Goal: Transaction & Acquisition: Purchase product/service

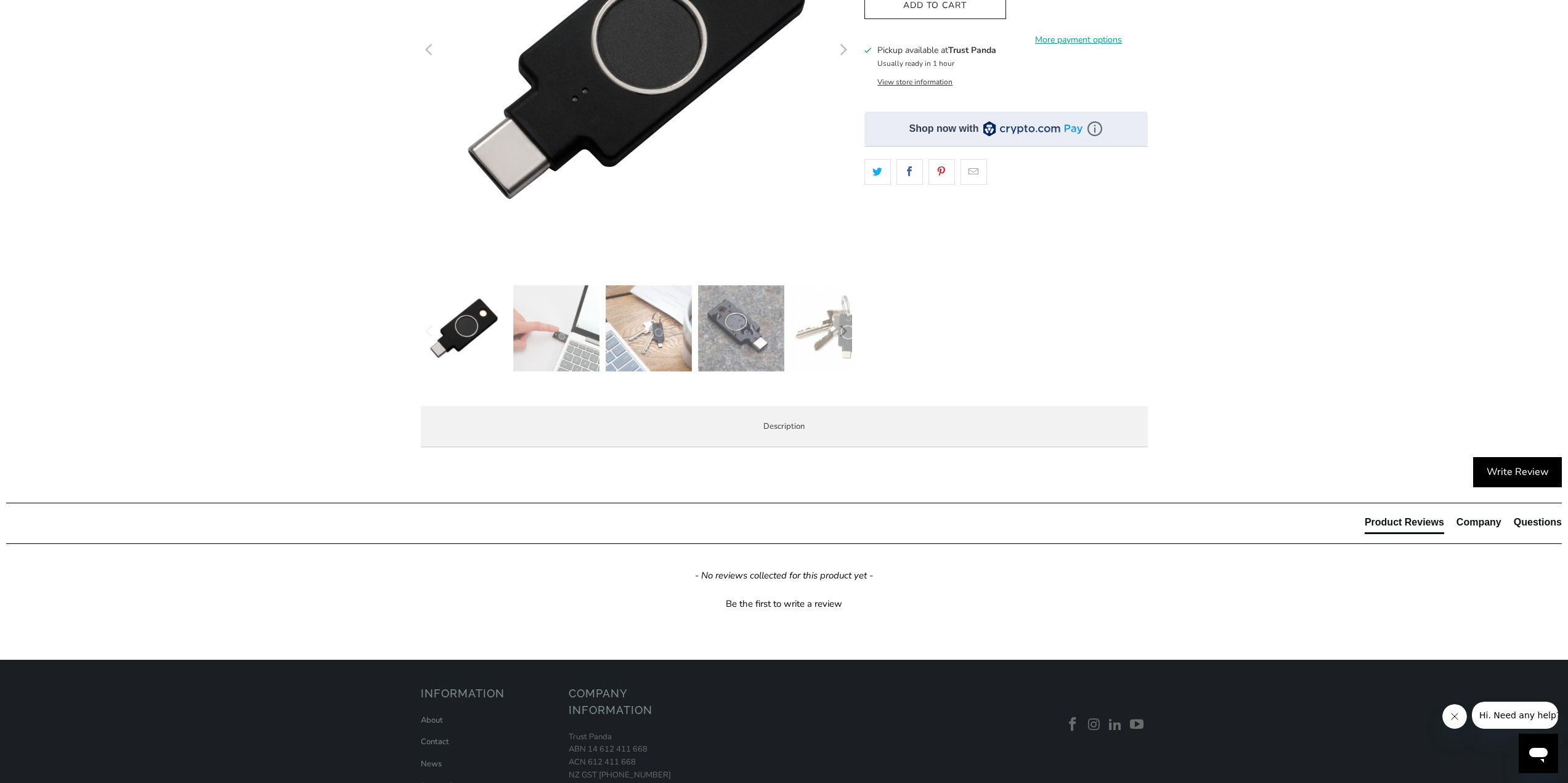
scroll to position [370, 0]
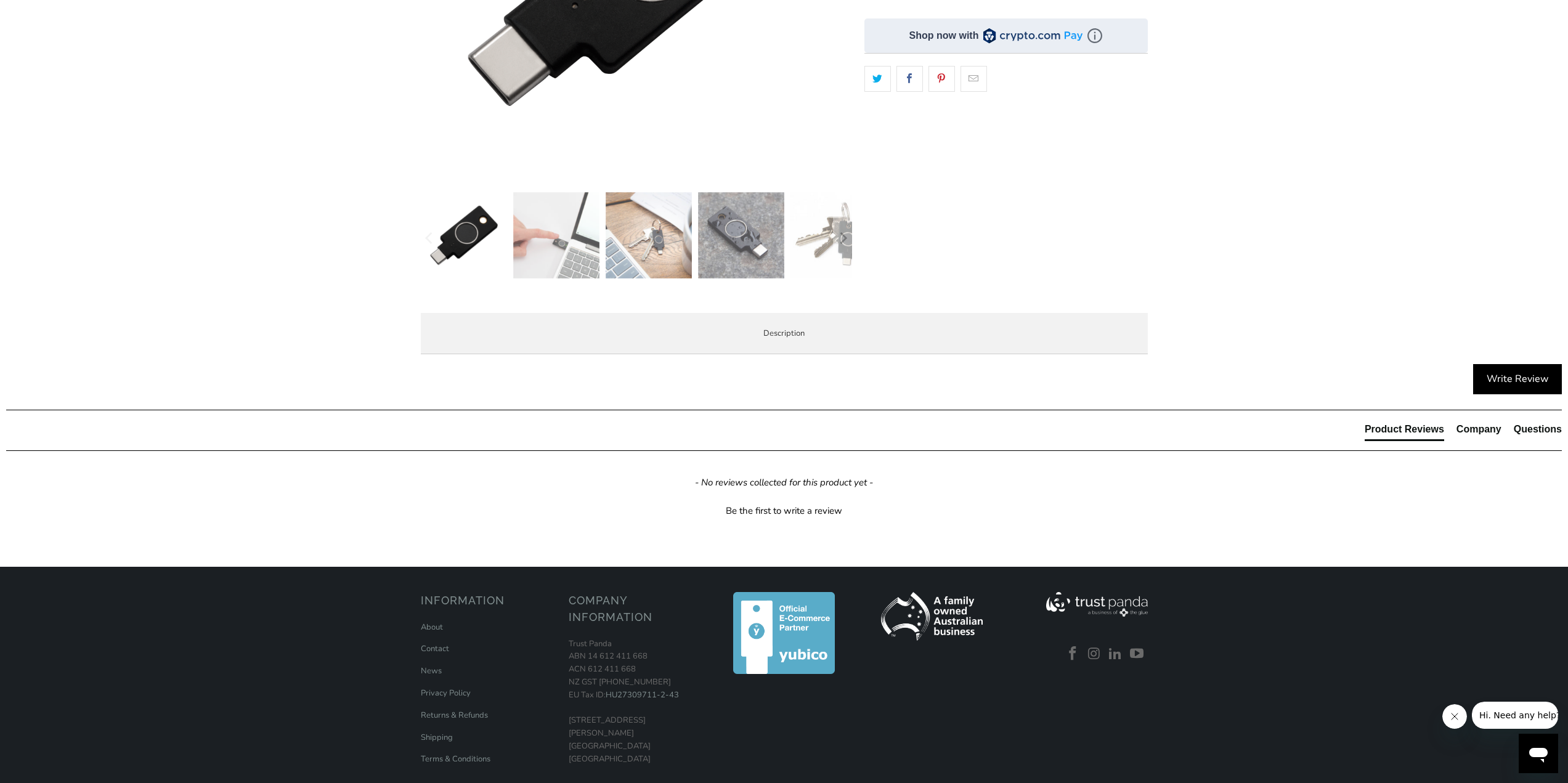
click at [0, 0] on span "Specifications" at bounding box center [0, 0] width 0 height 0
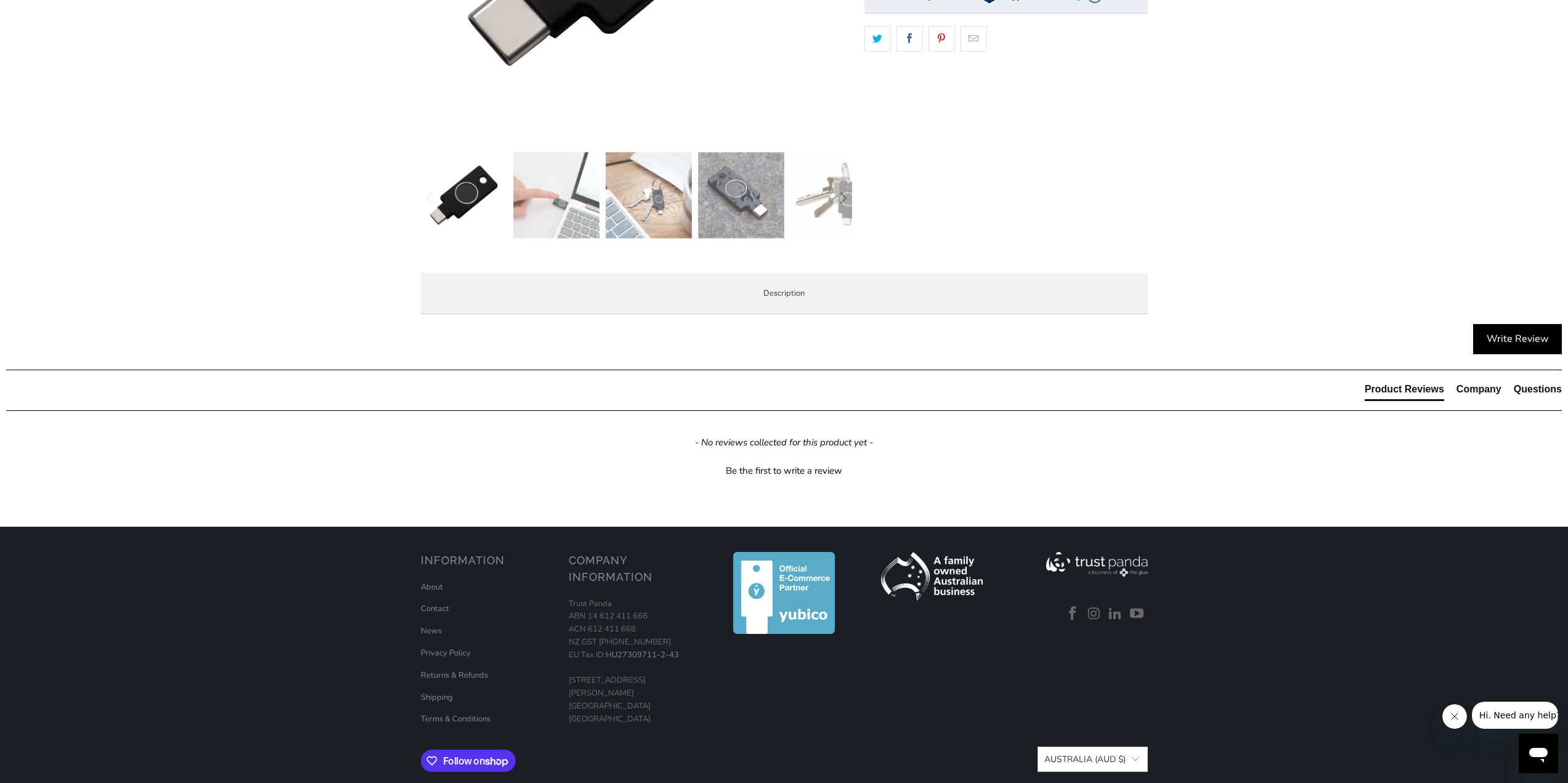
scroll to position [431, 0]
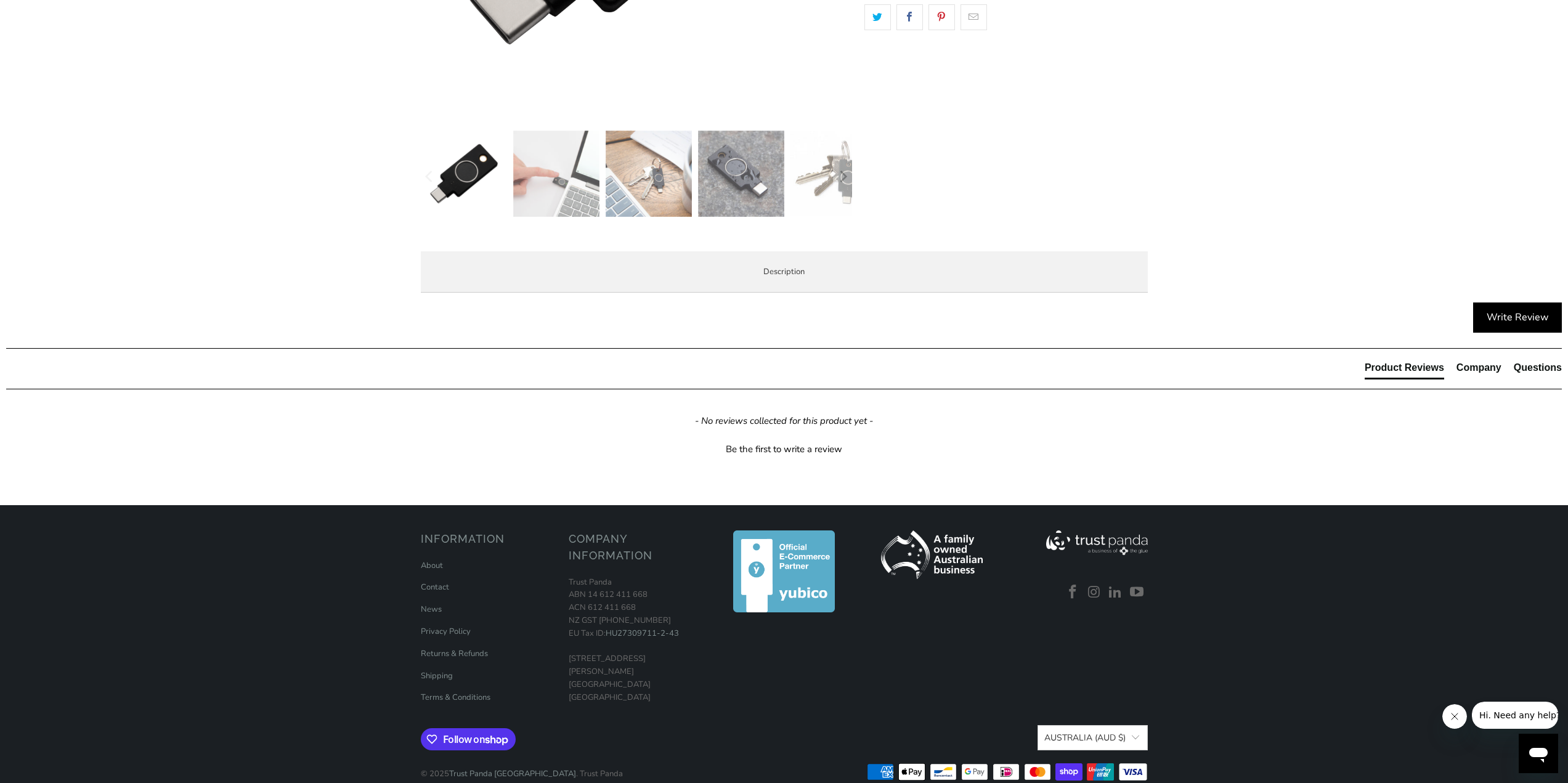
click at [0, 0] on li "Enterprise and Government" at bounding box center [0, 0] width 0 height 0
click at [0, 0] on span "Local Service & Support" at bounding box center [0, 0] width 0 height 0
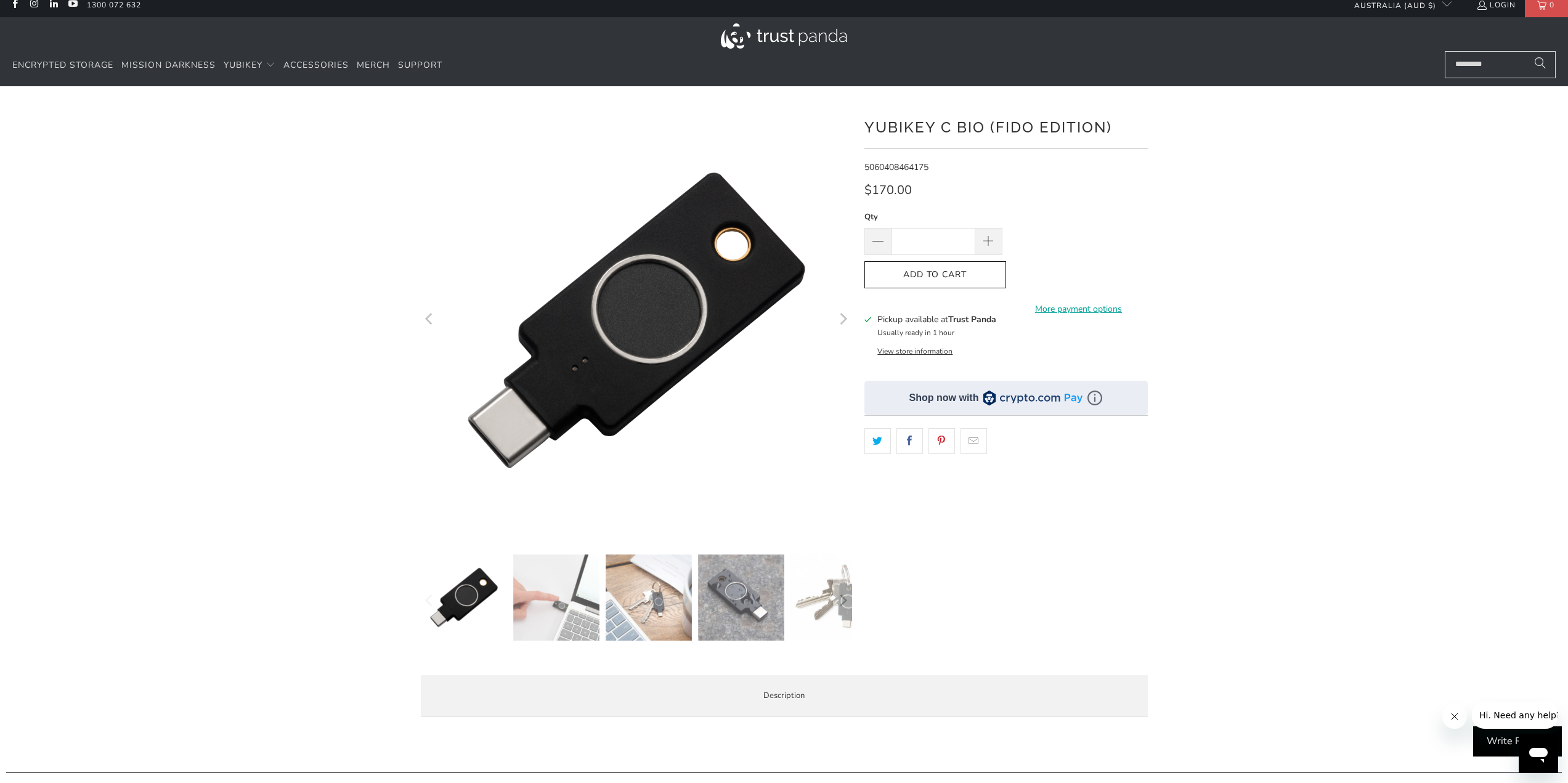
scroll to position [0, 0]
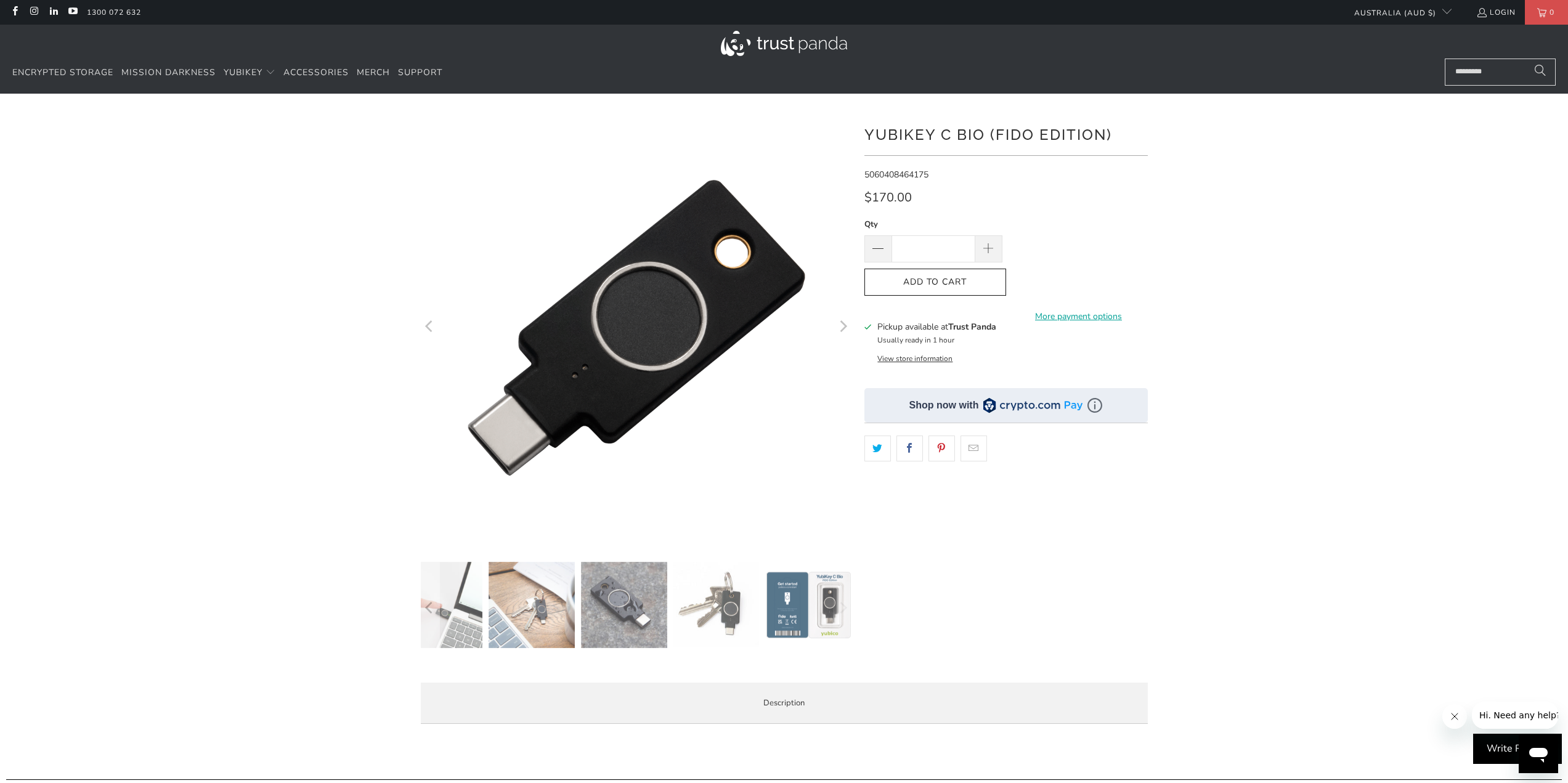
click at [807, 621] on img at bounding box center [808, 604] width 86 height 86
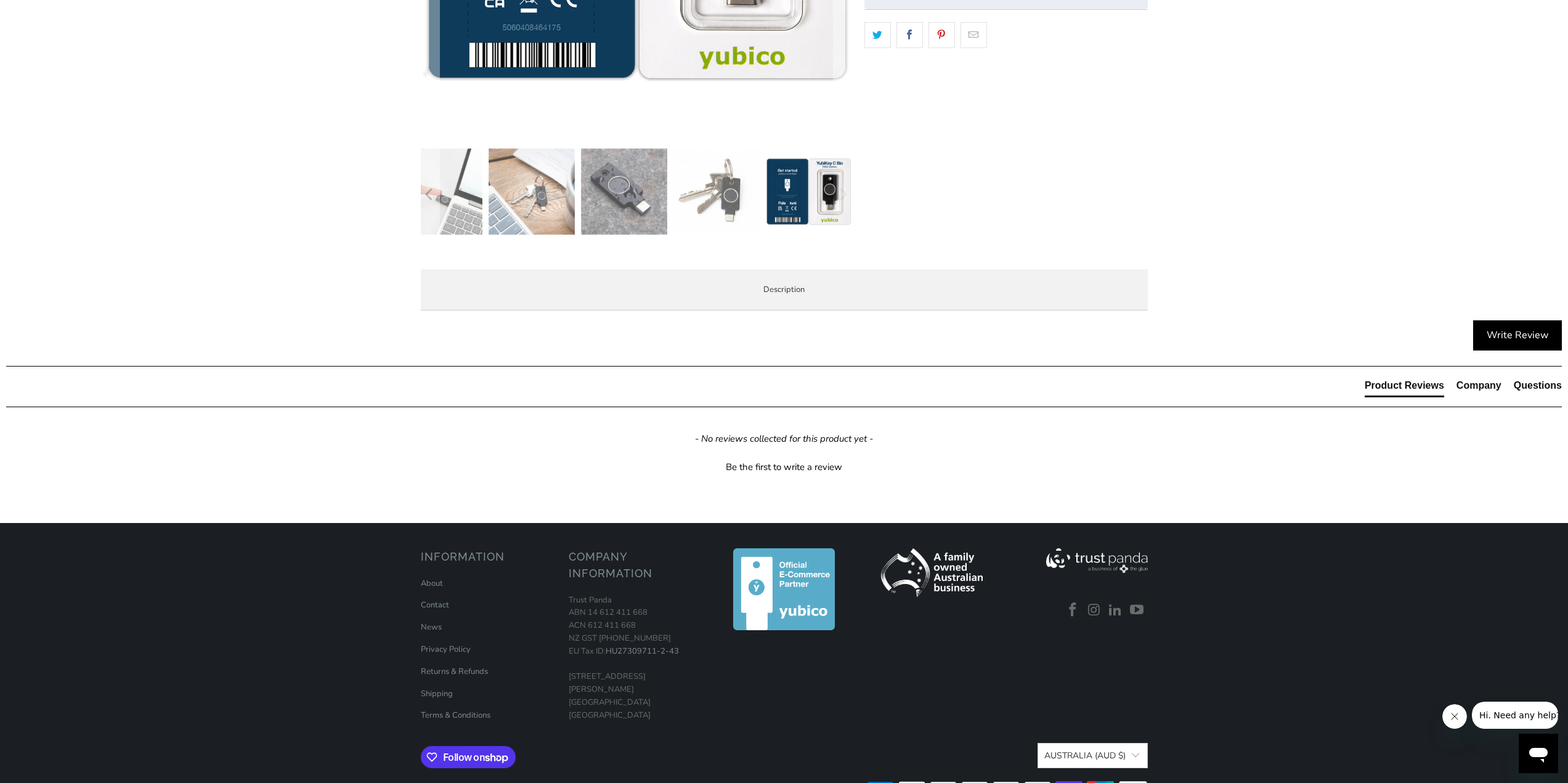
scroll to position [431, 0]
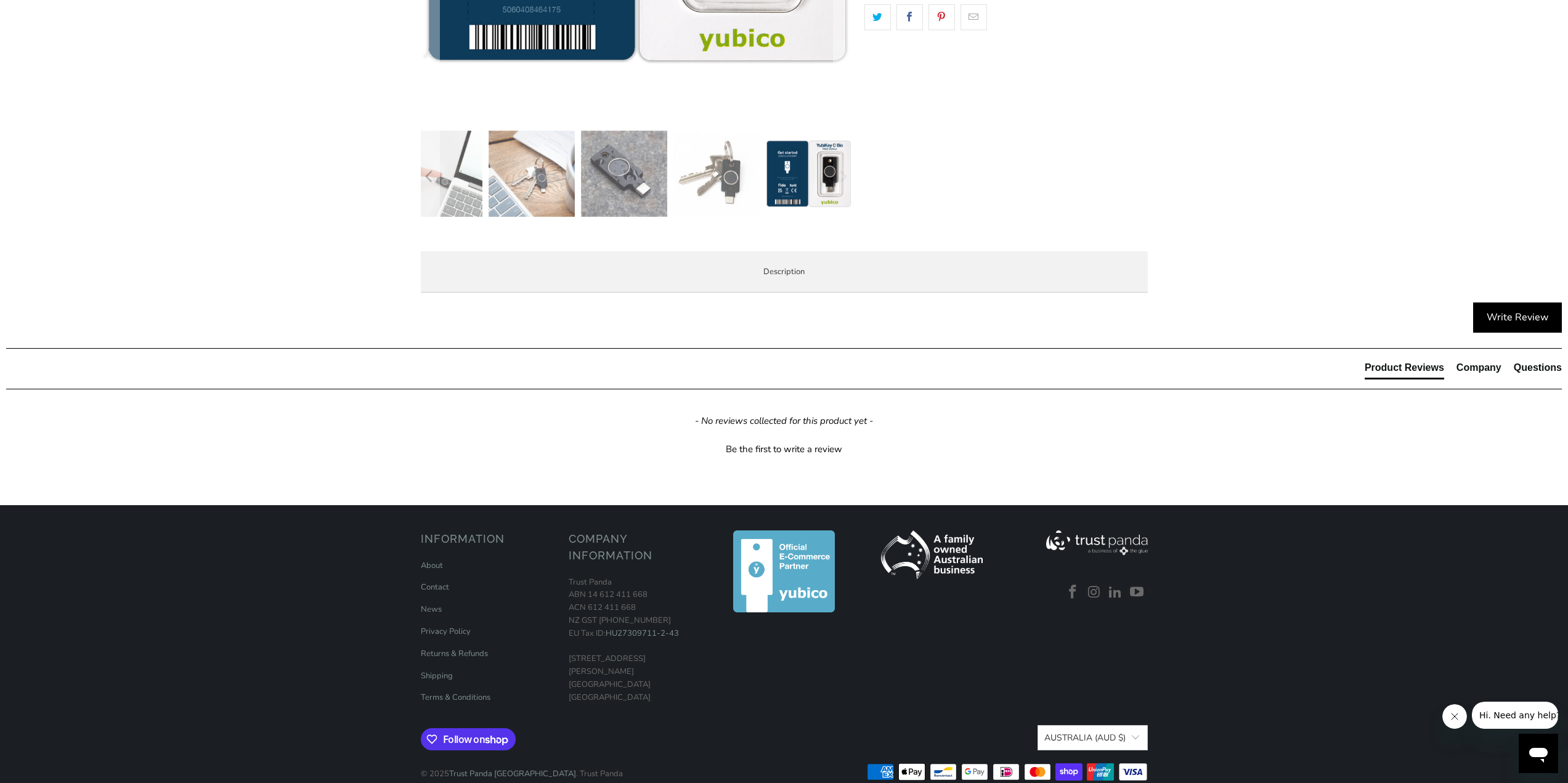
click at [0, 0] on span "Overview" at bounding box center [0, 0] width 0 height 0
click at [0, 0] on span "Specifications" at bounding box center [0, 0] width 0 height 0
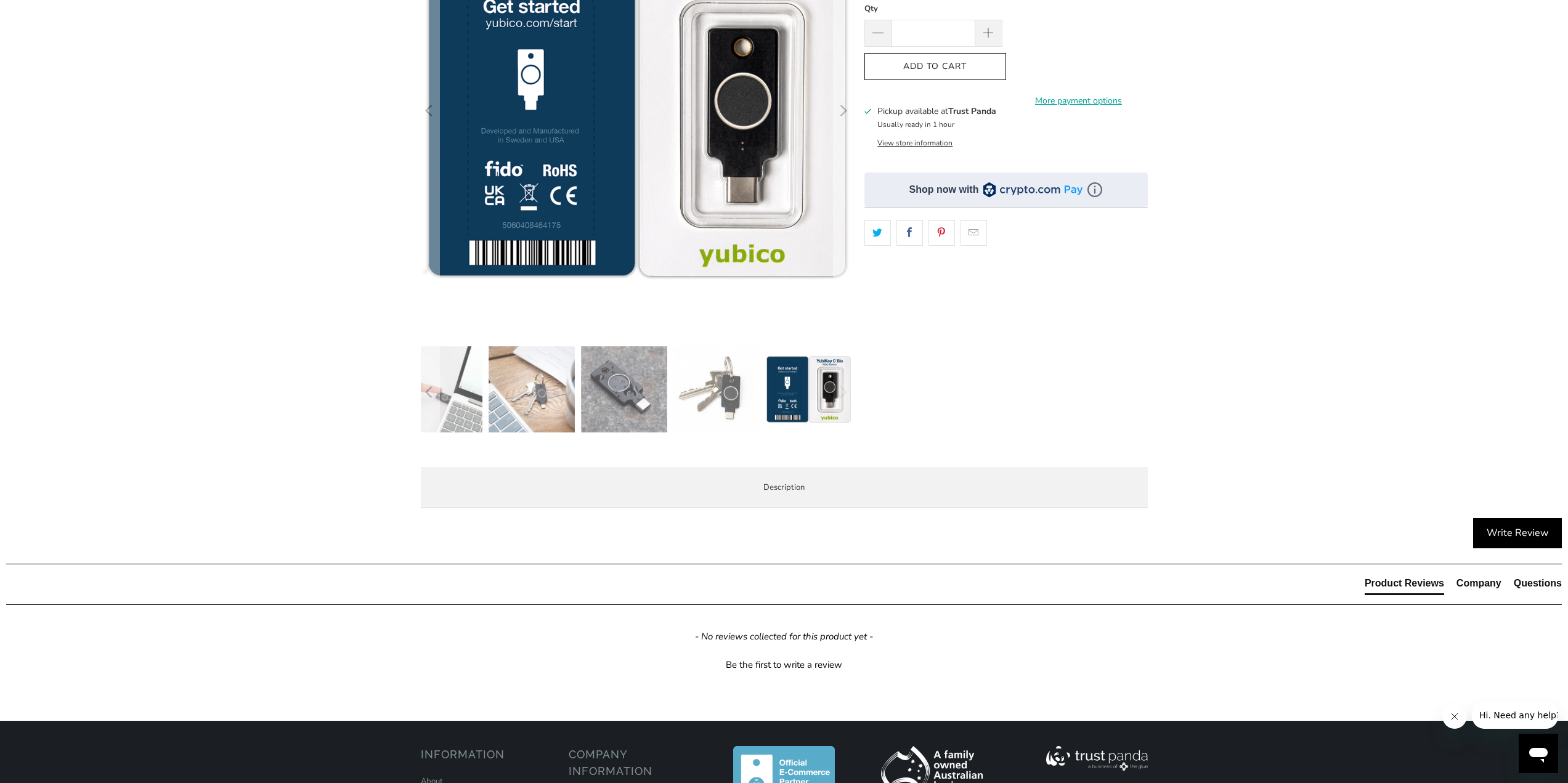
scroll to position [61, 0]
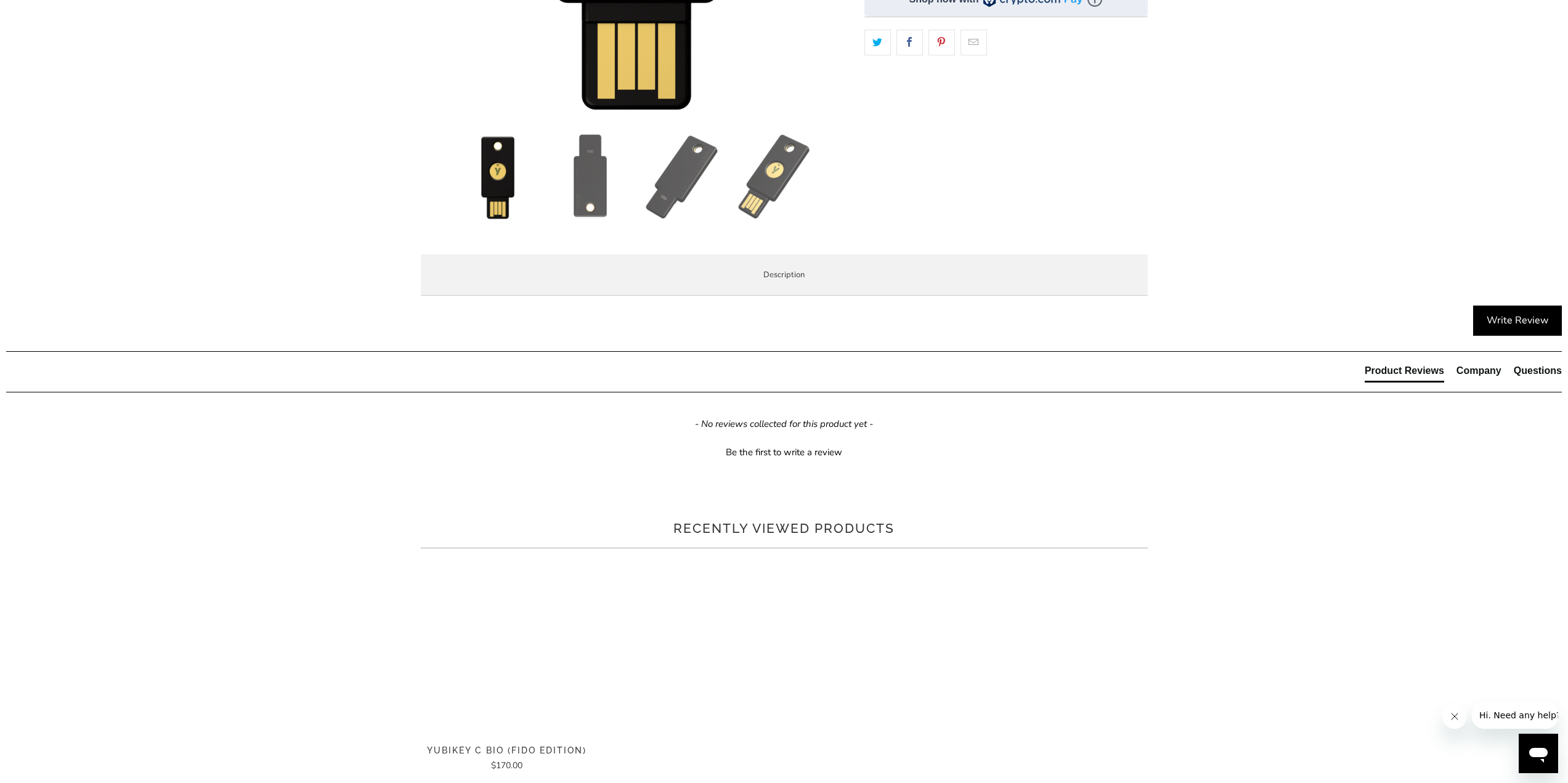
scroll to position [431, 0]
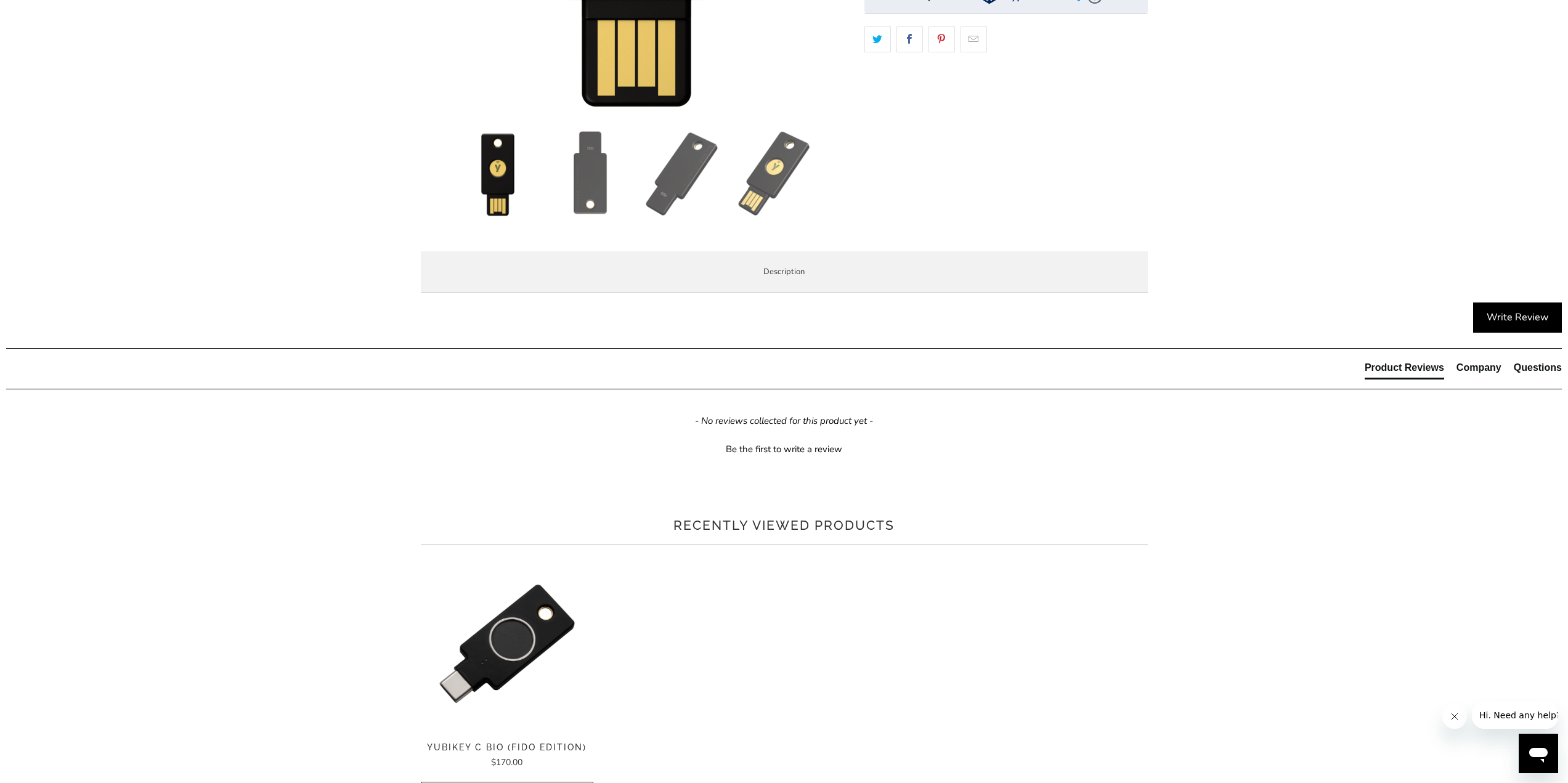
click at [0, 0] on span "Specifications" at bounding box center [0, 0] width 0 height 0
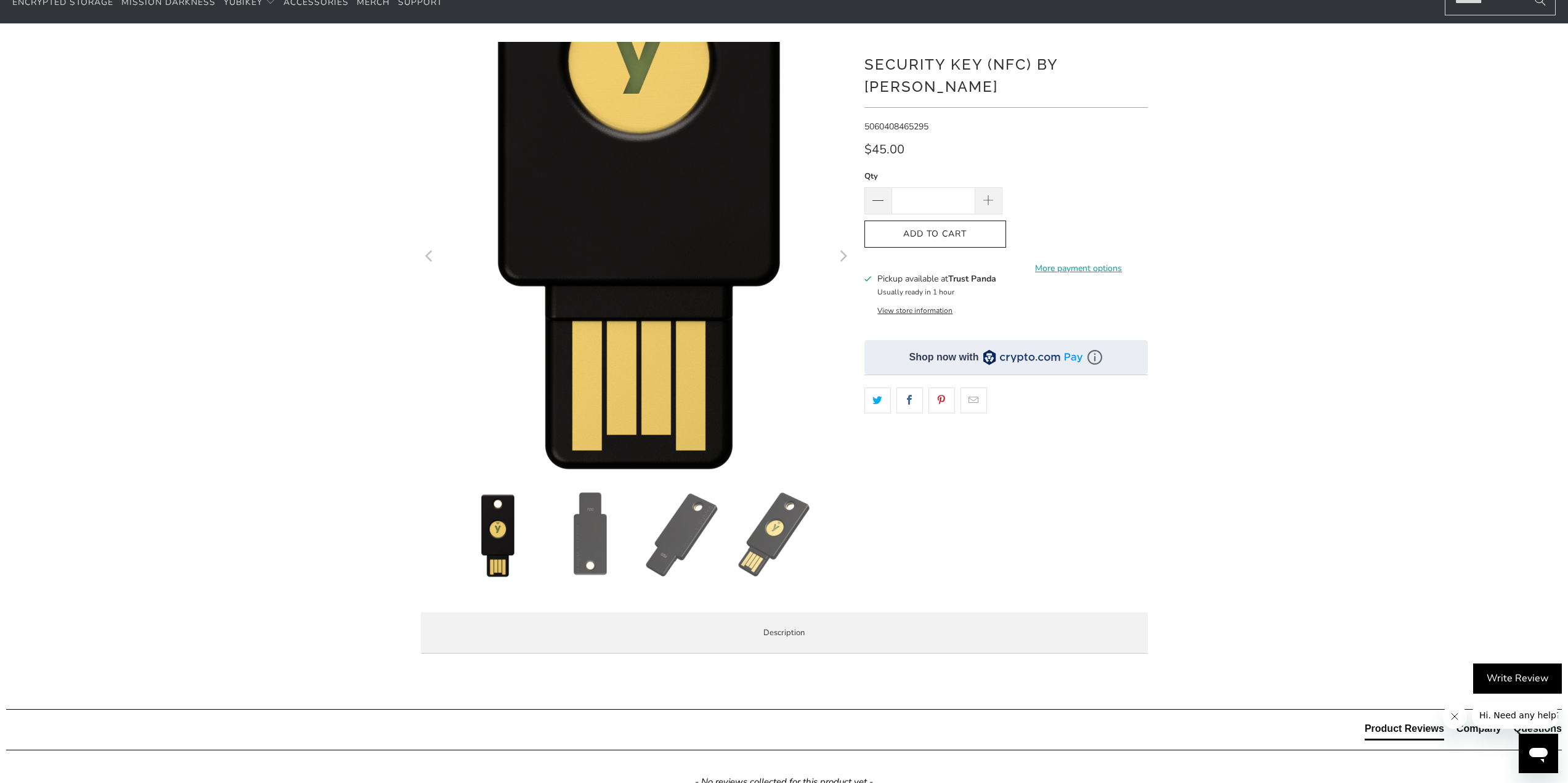
scroll to position [0, 0]
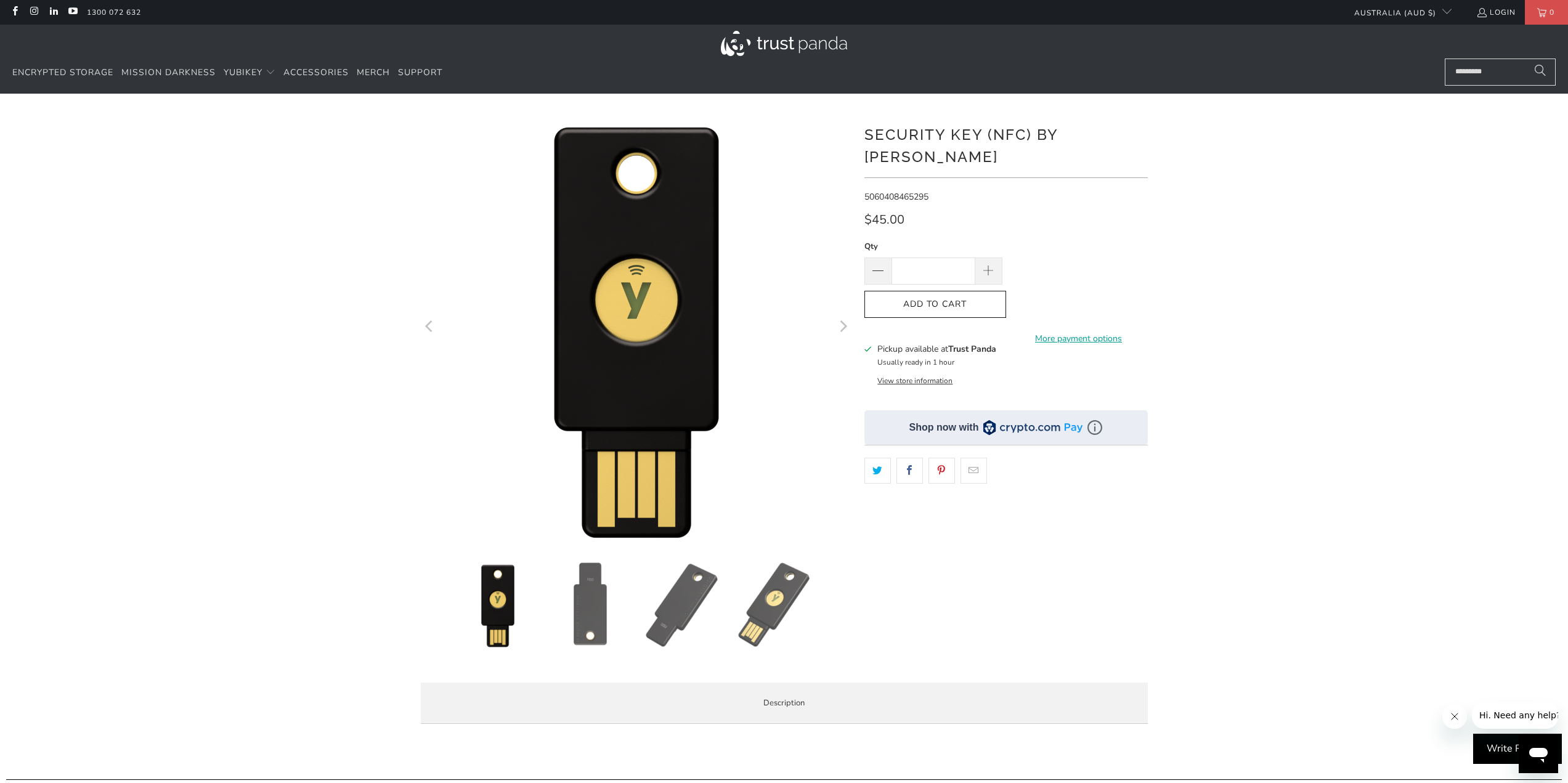
drag, startPoint x: 83, startPoint y: 5, endPoint x: 810, endPoint y: 46, distance: 728.2
click at [810, 46] on img at bounding box center [783, 43] width 127 height 26
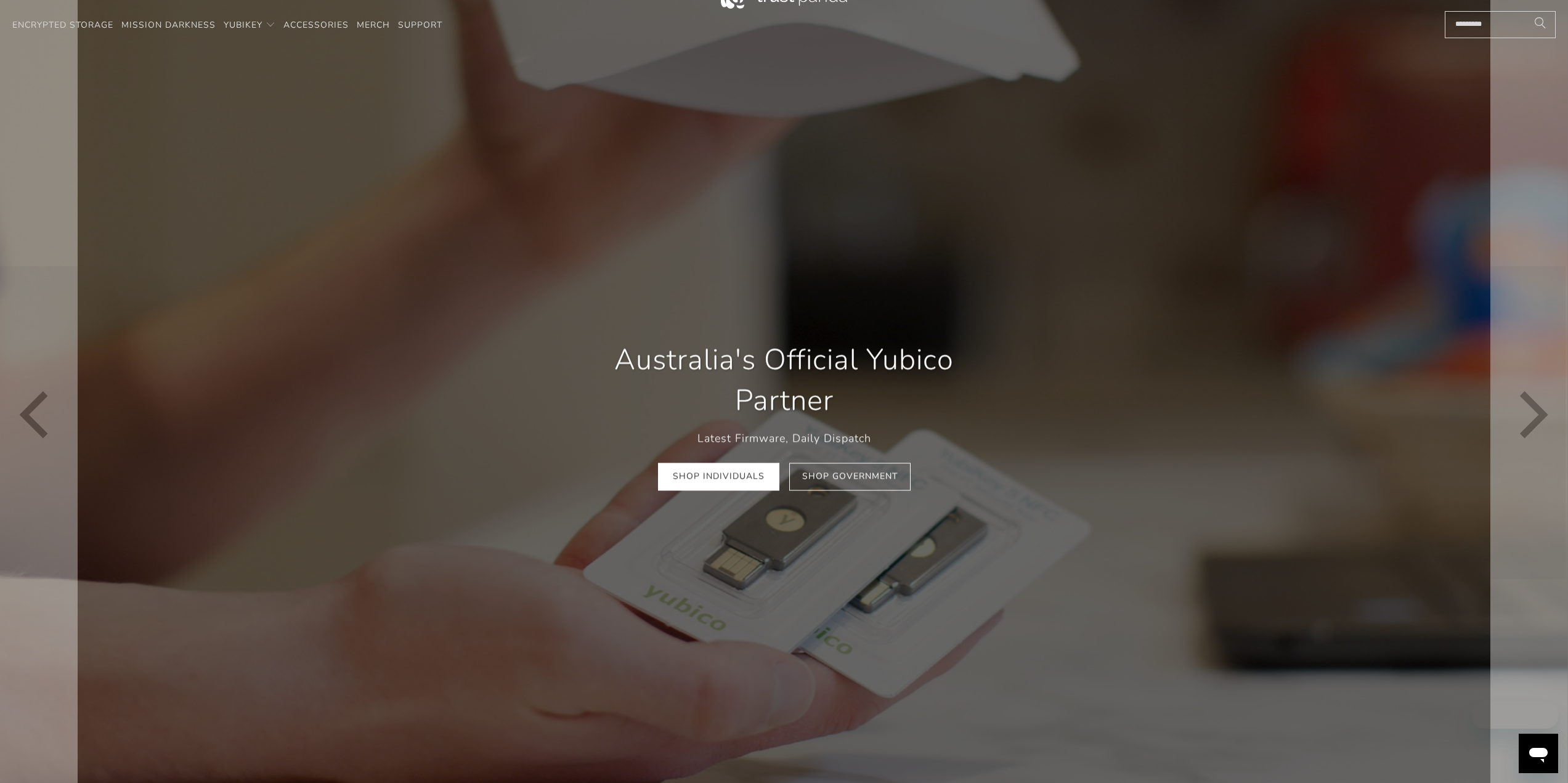
scroll to position [61, 0]
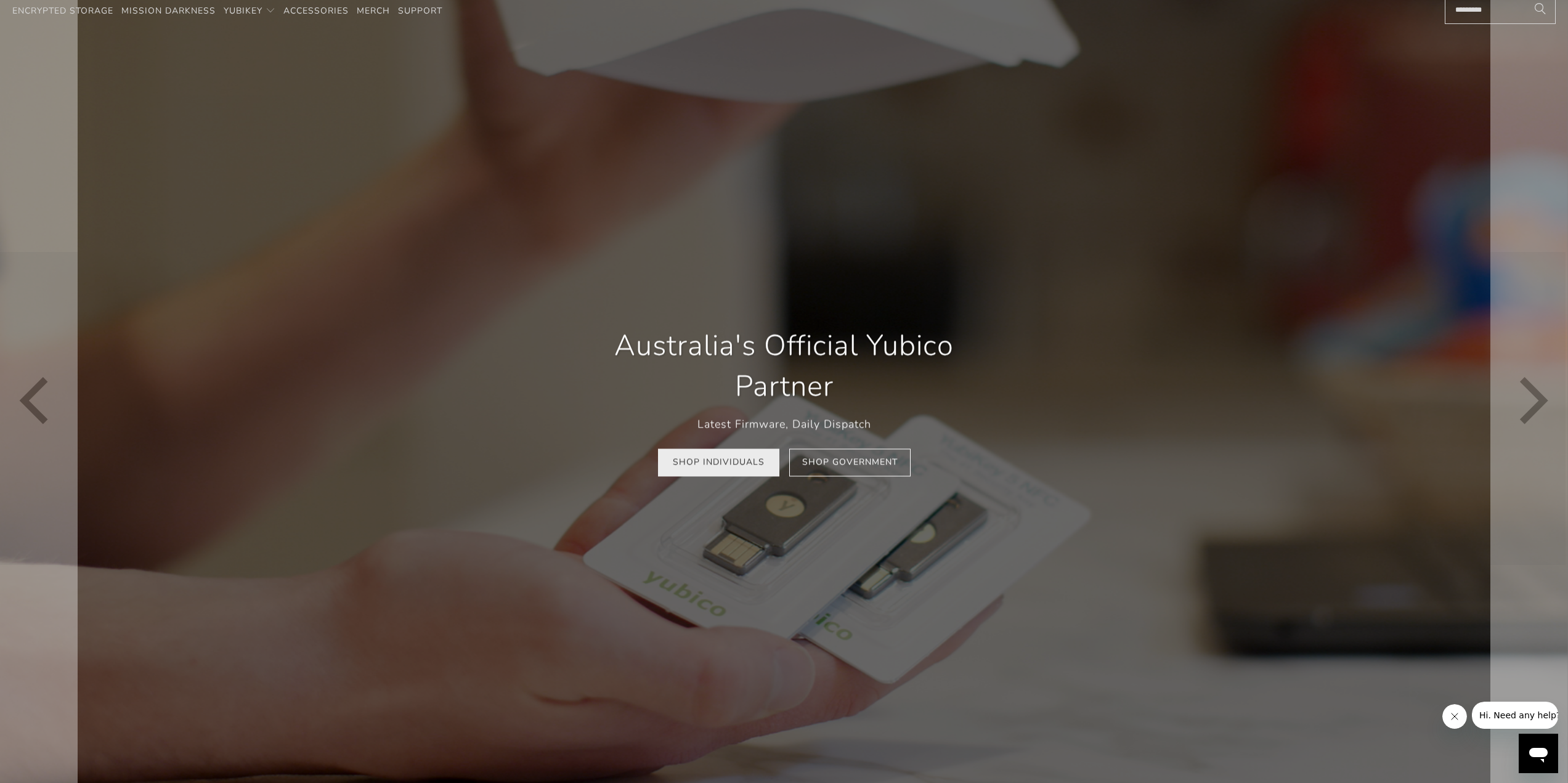
click at [737, 468] on link "Shop Individuals" at bounding box center [718, 463] width 122 height 28
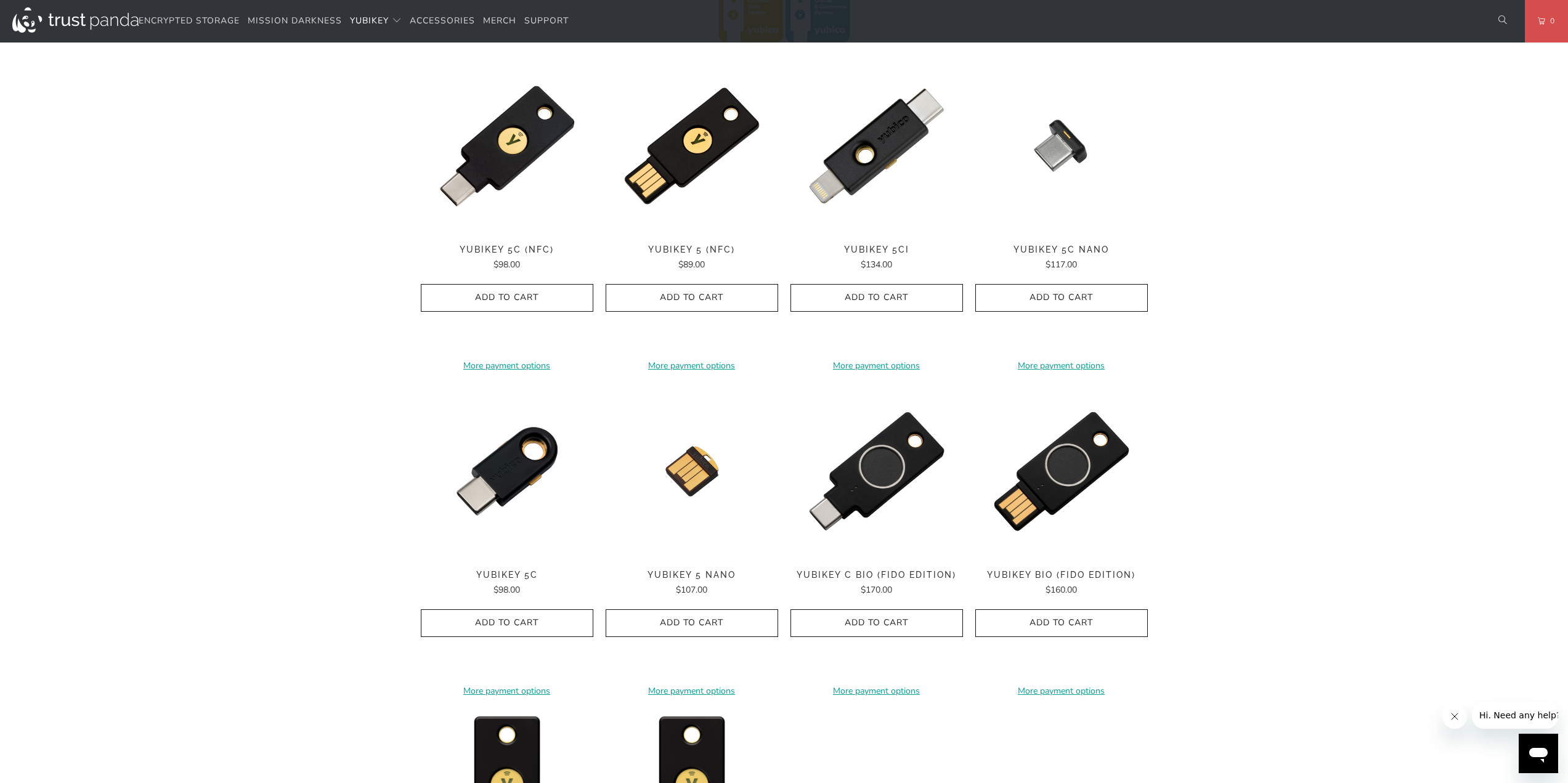
scroll to position [616, 0]
click at [1054, 478] on img at bounding box center [1061, 471] width 173 height 173
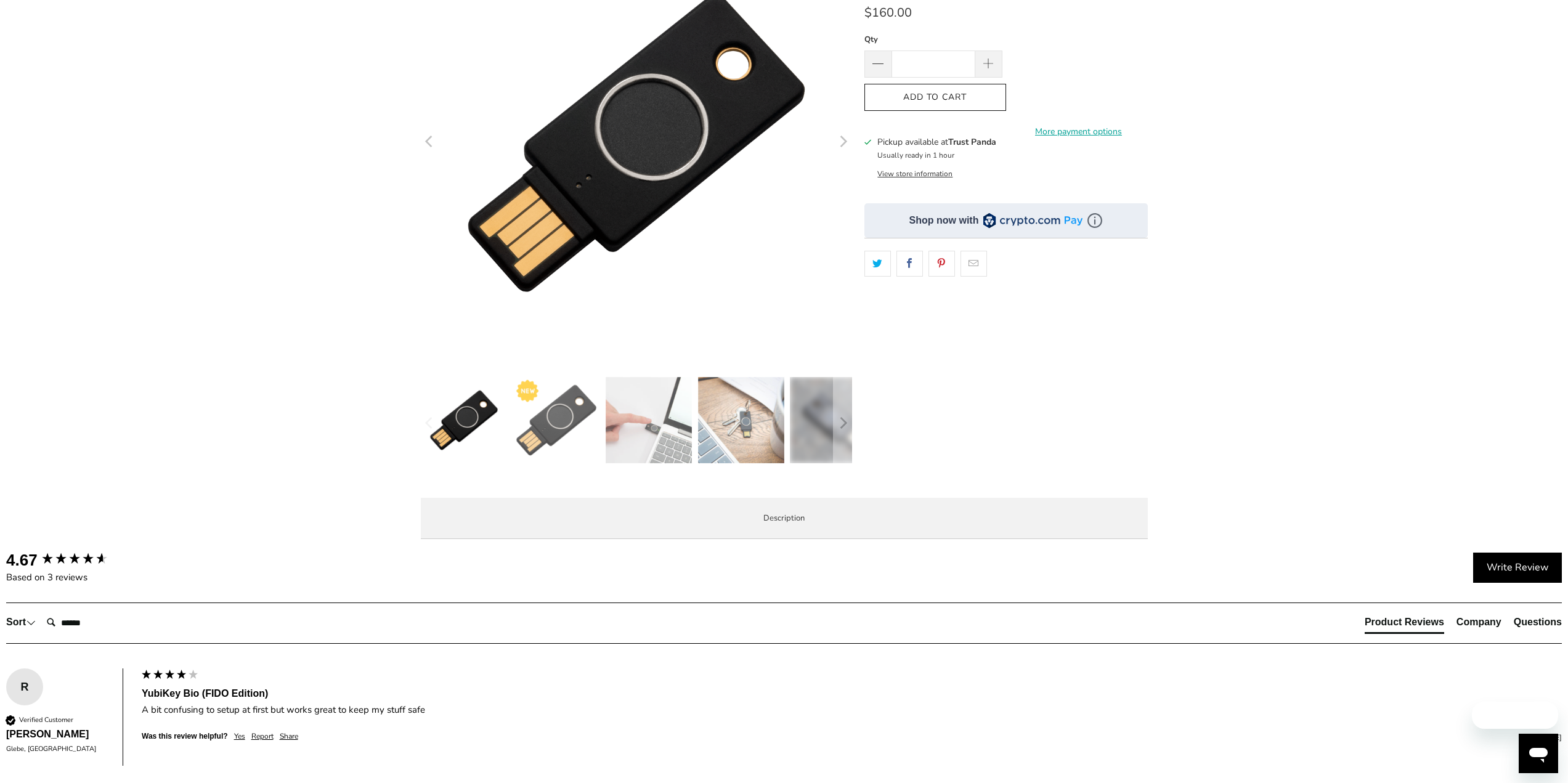
scroll to position [308, 0]
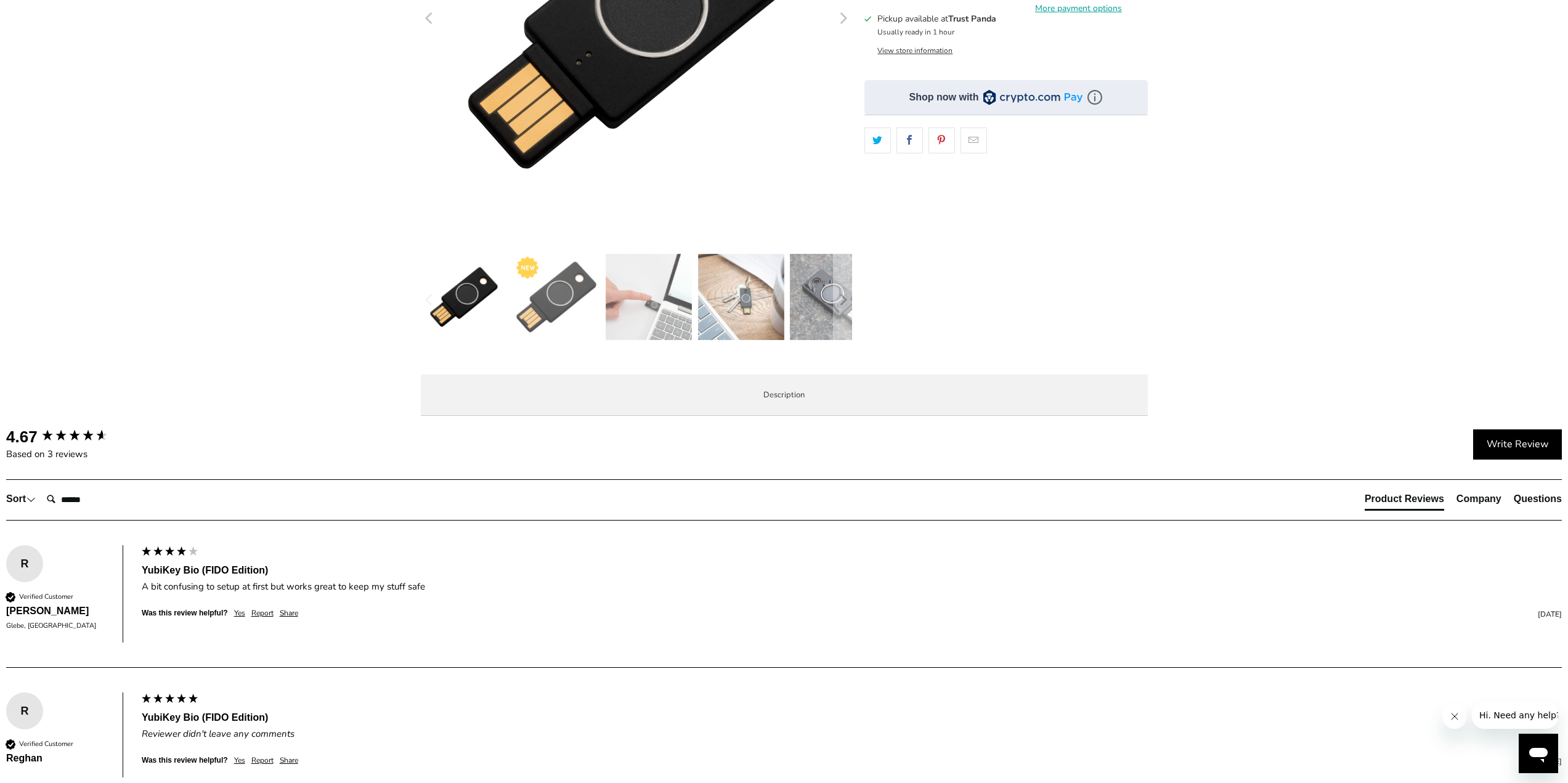
click at [0, 0] on span "Specifications" at bounding box center [0, 0] width 0 height 0
click at [0, 0] on span "Enterprise and Government" at bounding box center [0, 0] width 0 height 0
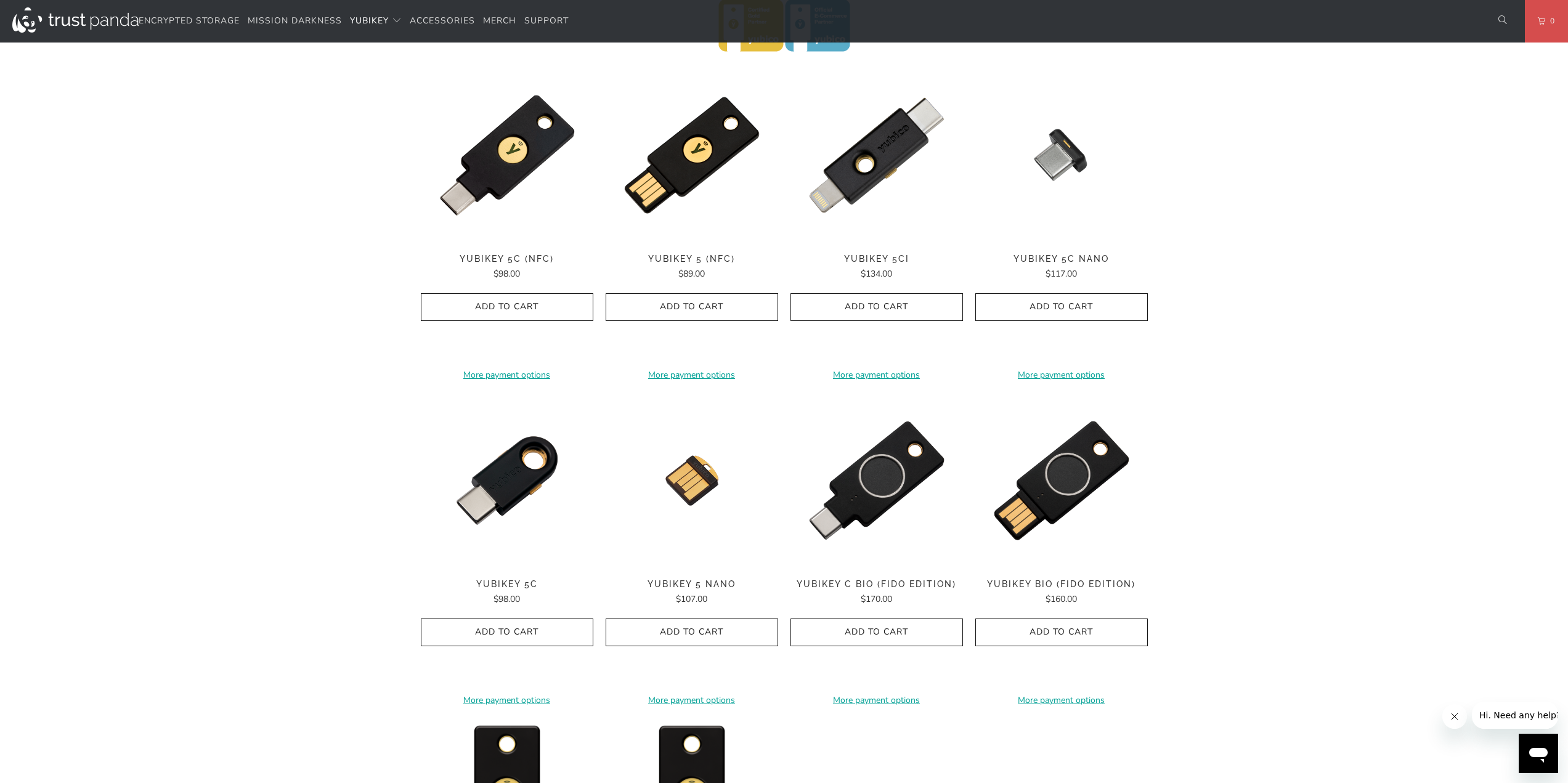
scroll to position [677, 0]
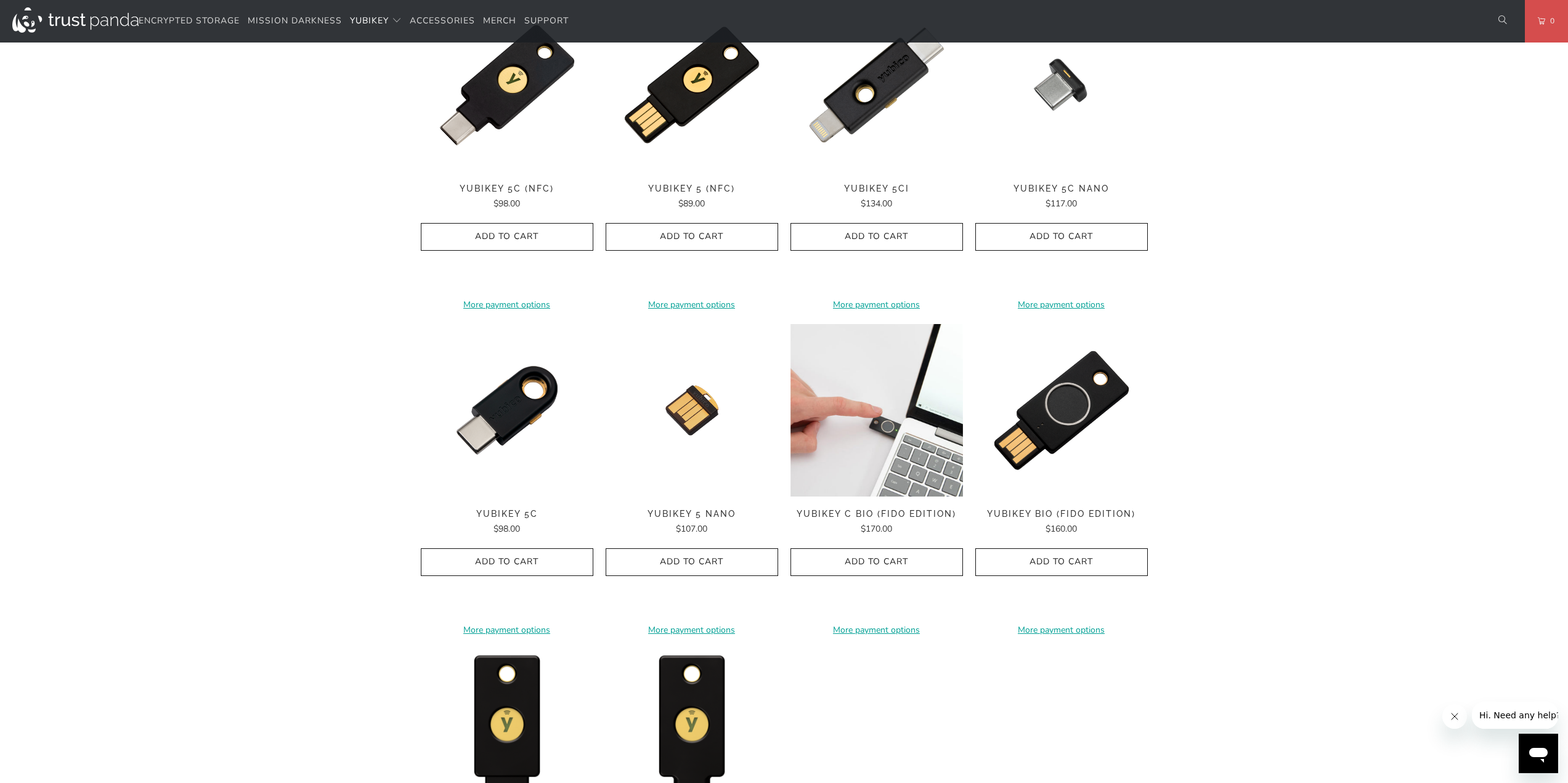
click at [879, 494] on img at bounding box center [877, 410] width 173 height 173
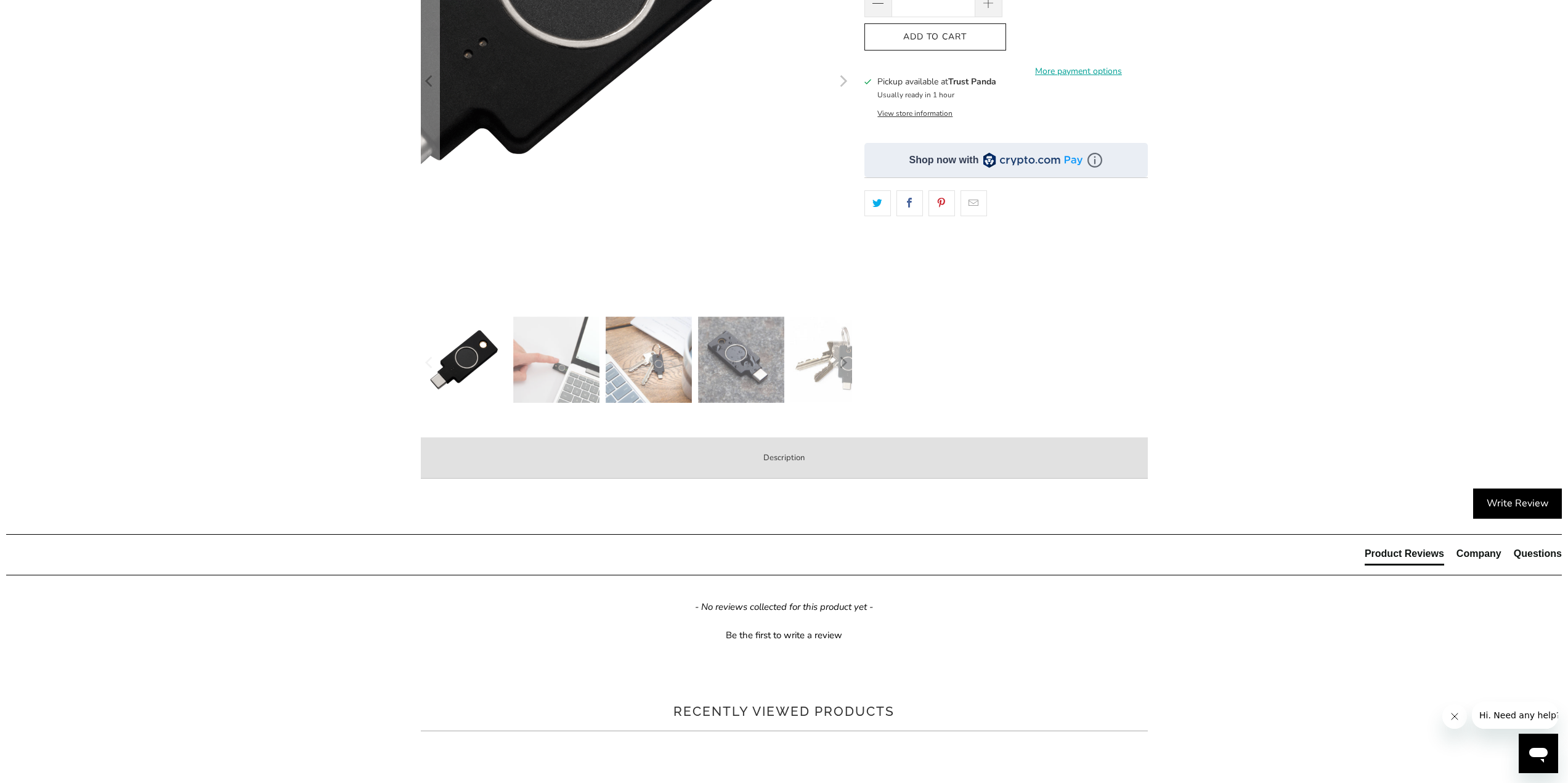
scroll to position [246, 0]
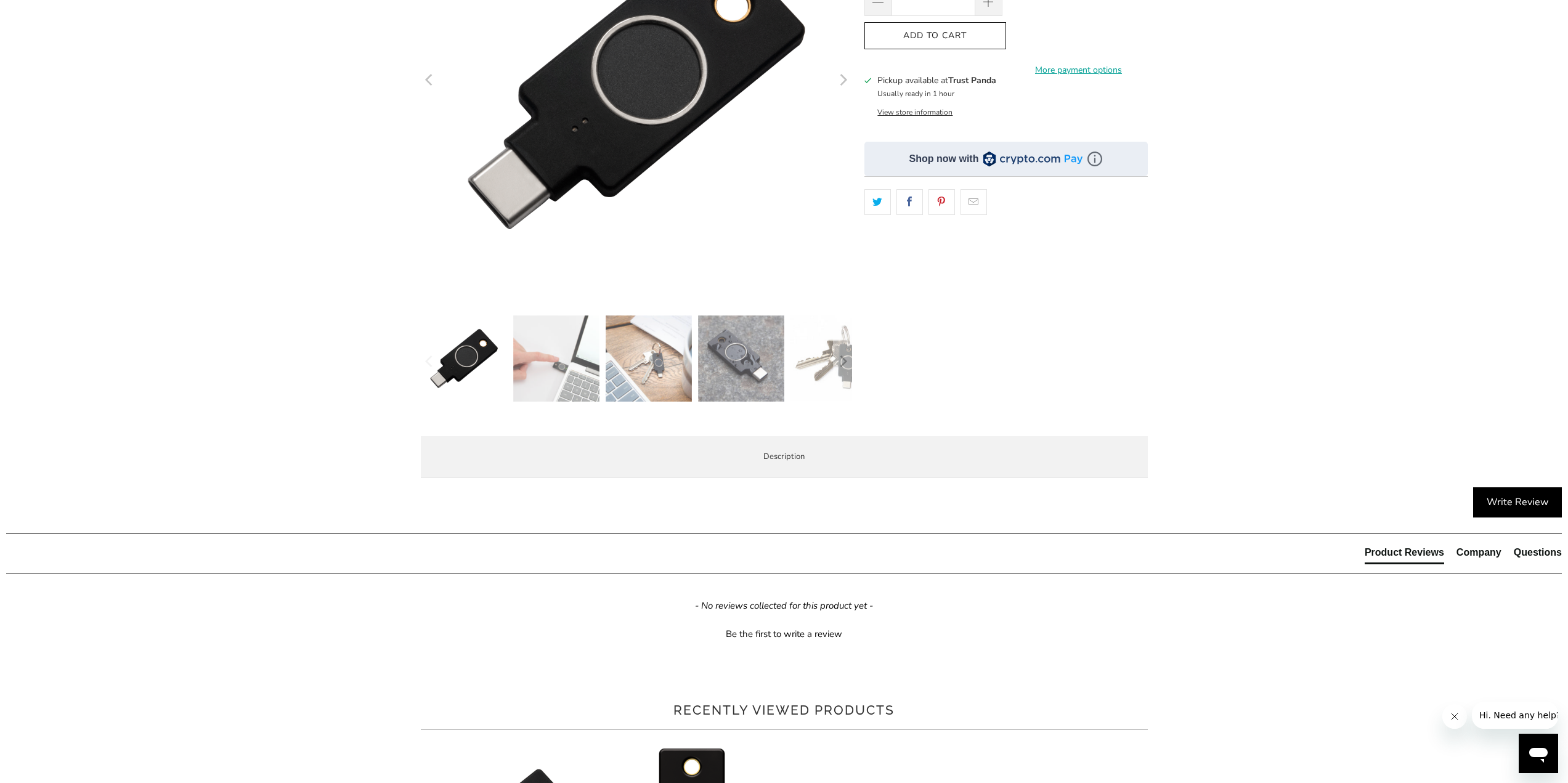
click at [0, 0] on li "Specifications" at bounding box center [0, 0] width 0 height 0
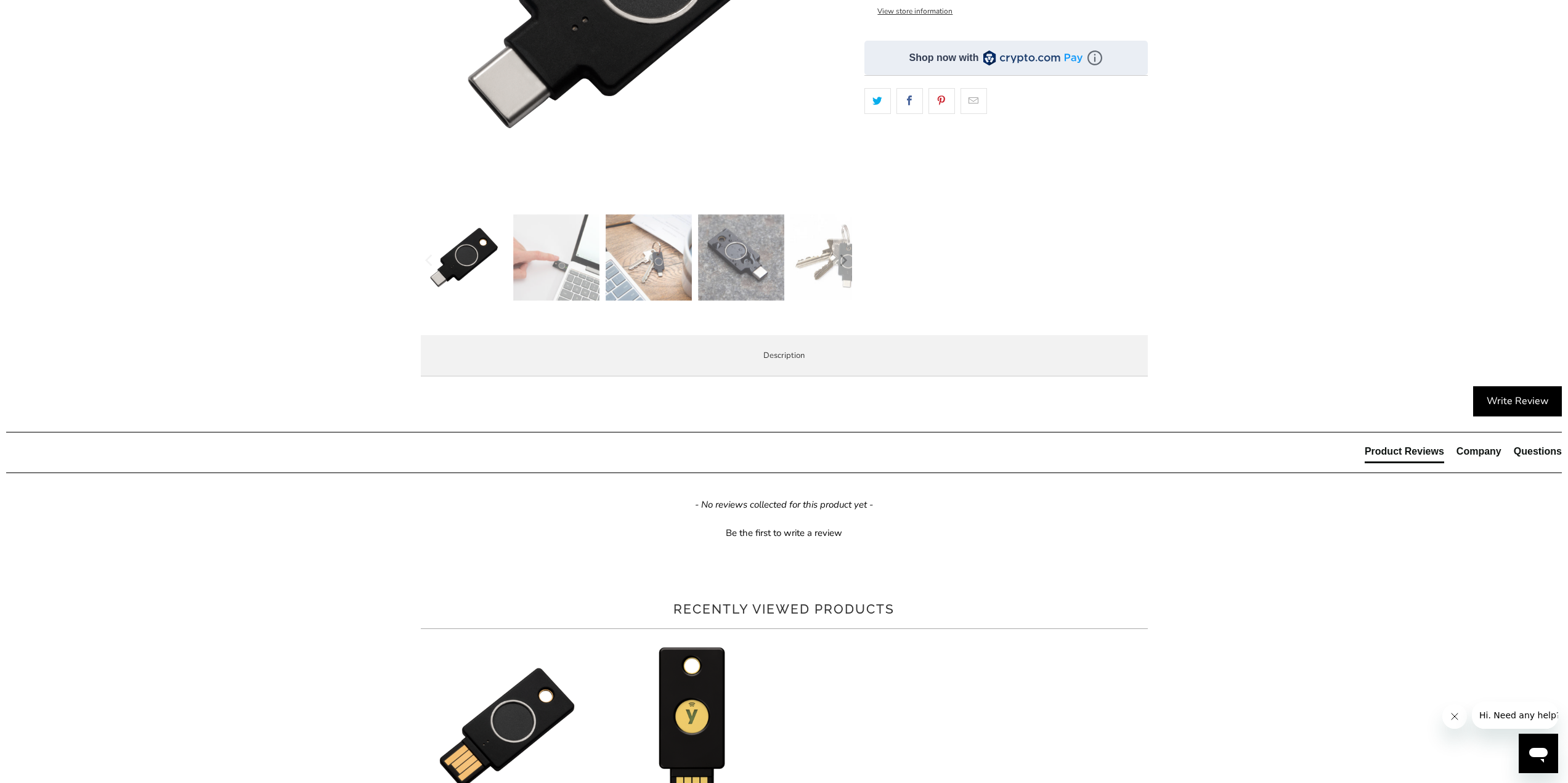
scroll to position [308, 0]
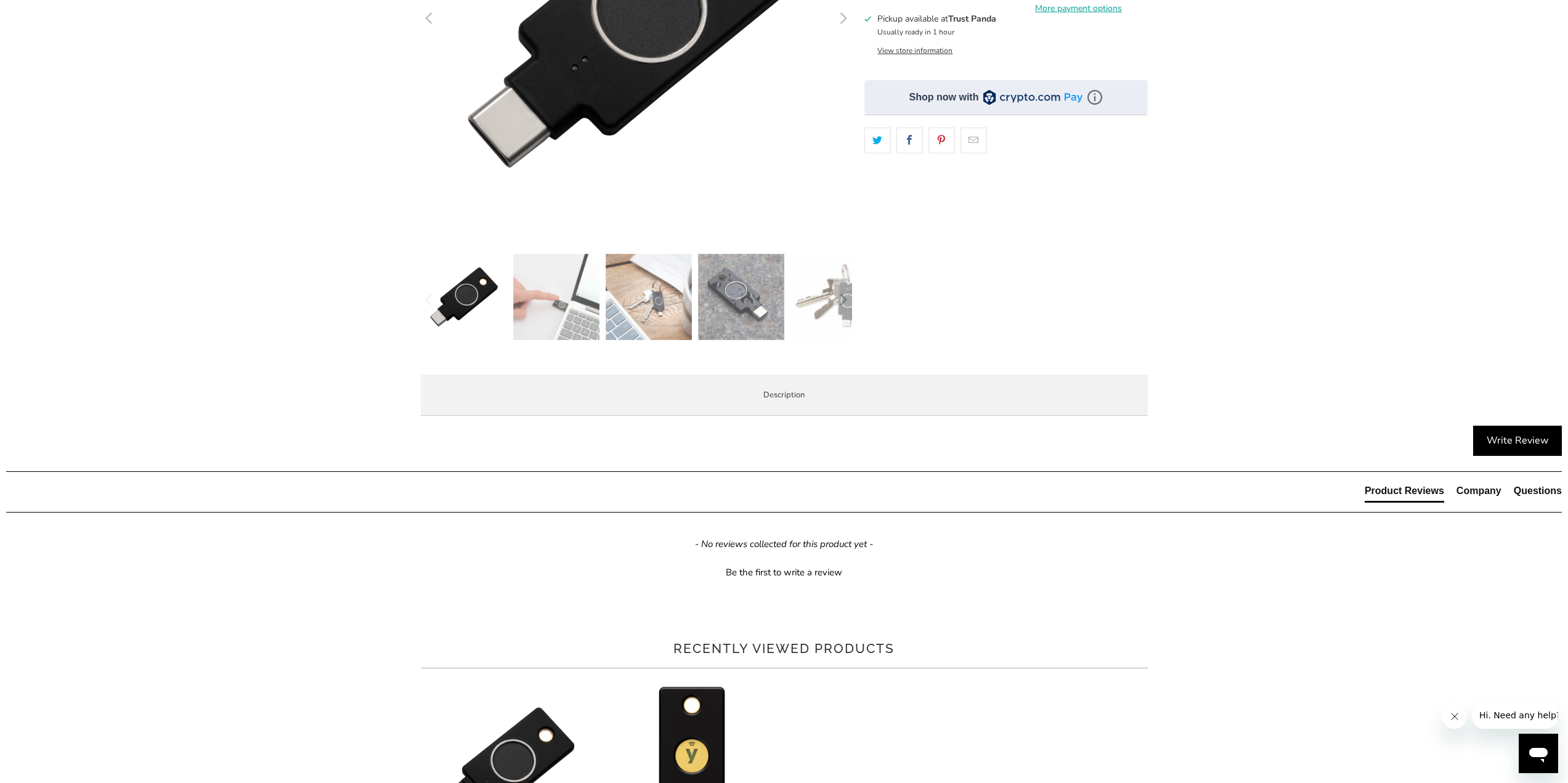
click at [456, 383] on label "Description" at bounding box center [784, 395] width 727 height 41
click at [0, 0] on li "Overview" at bounding box center [0, 0] width 0 height 0
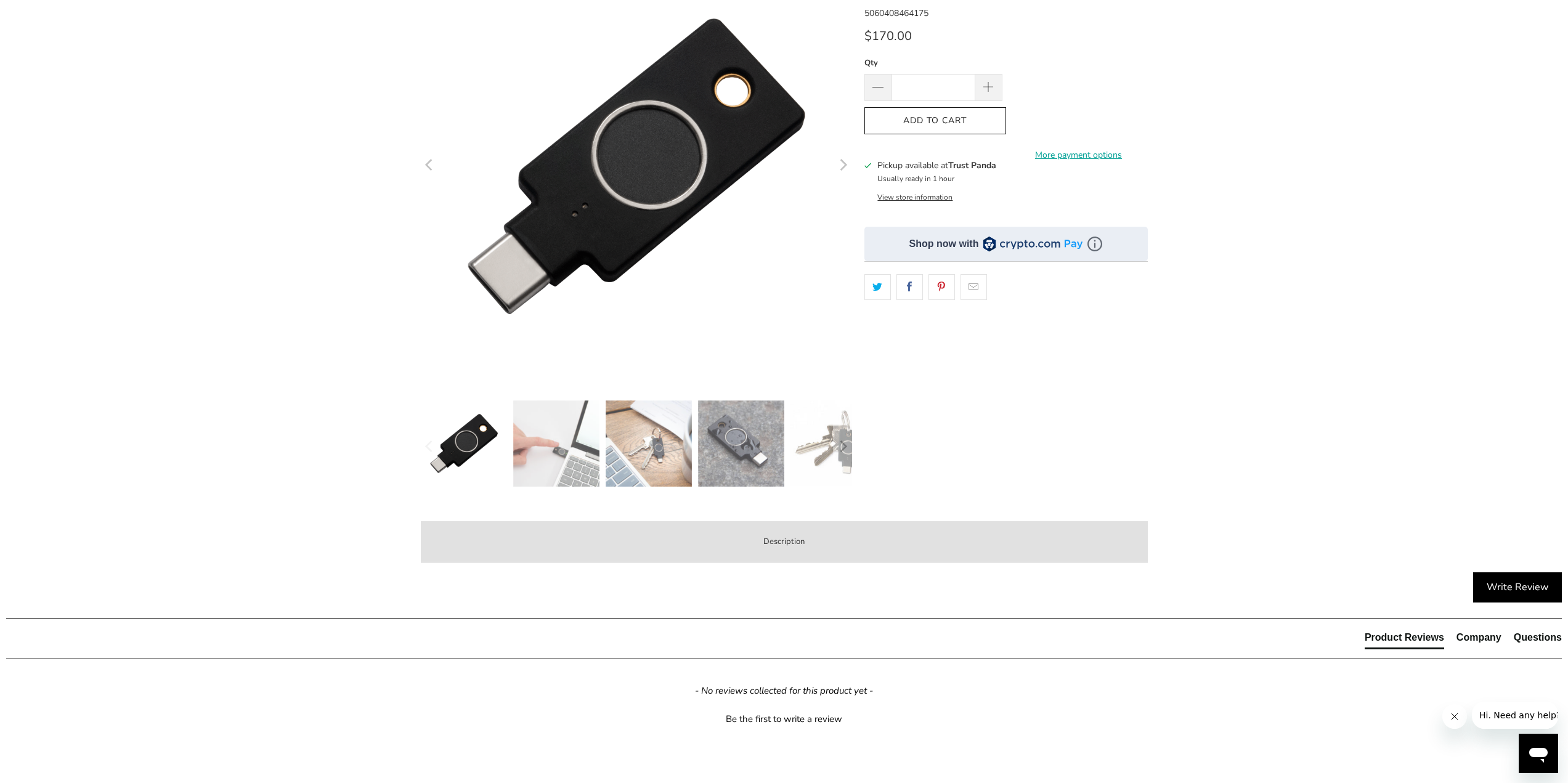
scroll to position [0, 0]
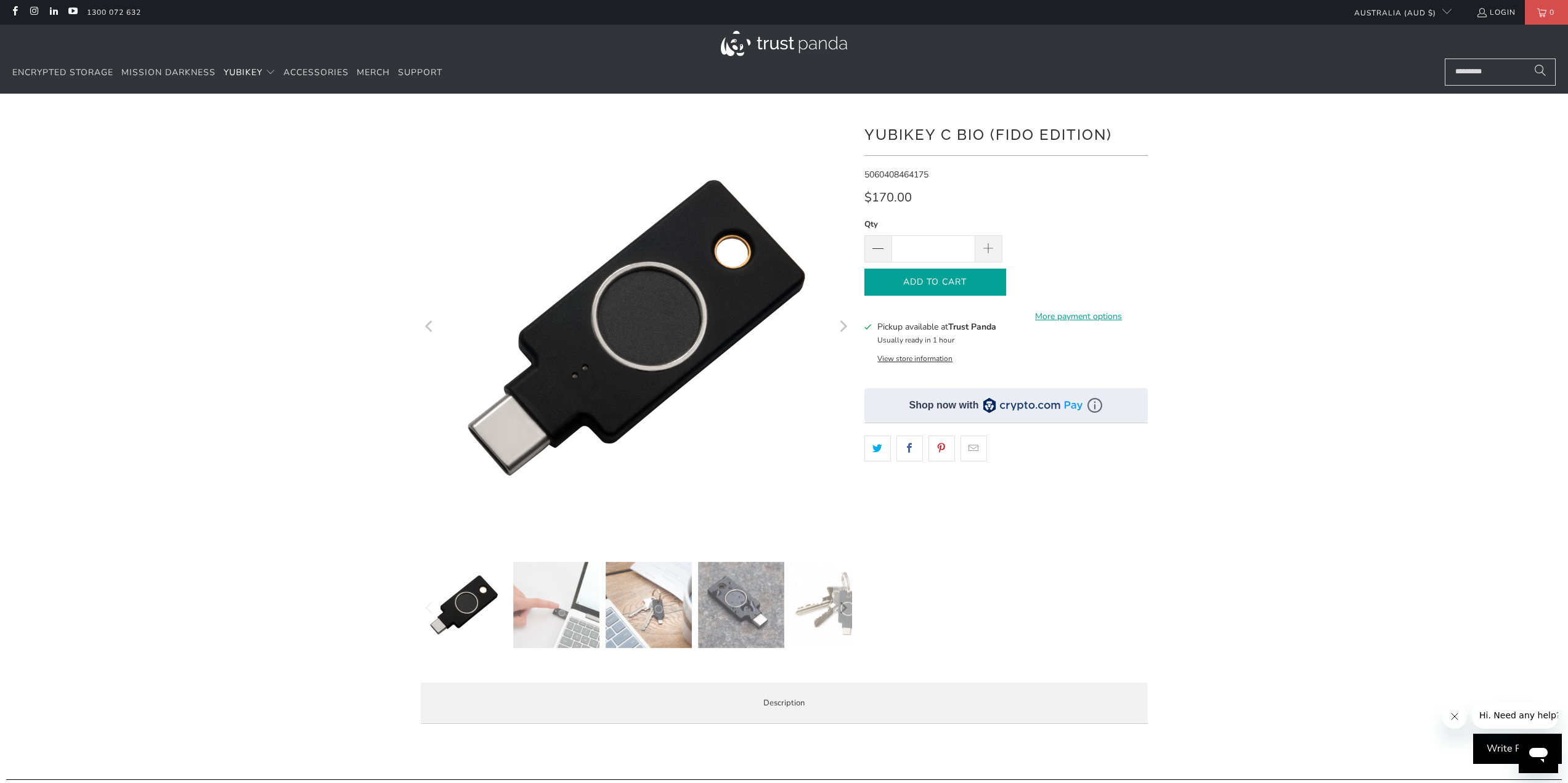
click at [925, 281] on icon "button" at bounding box center [935, 282] width 20 height 20
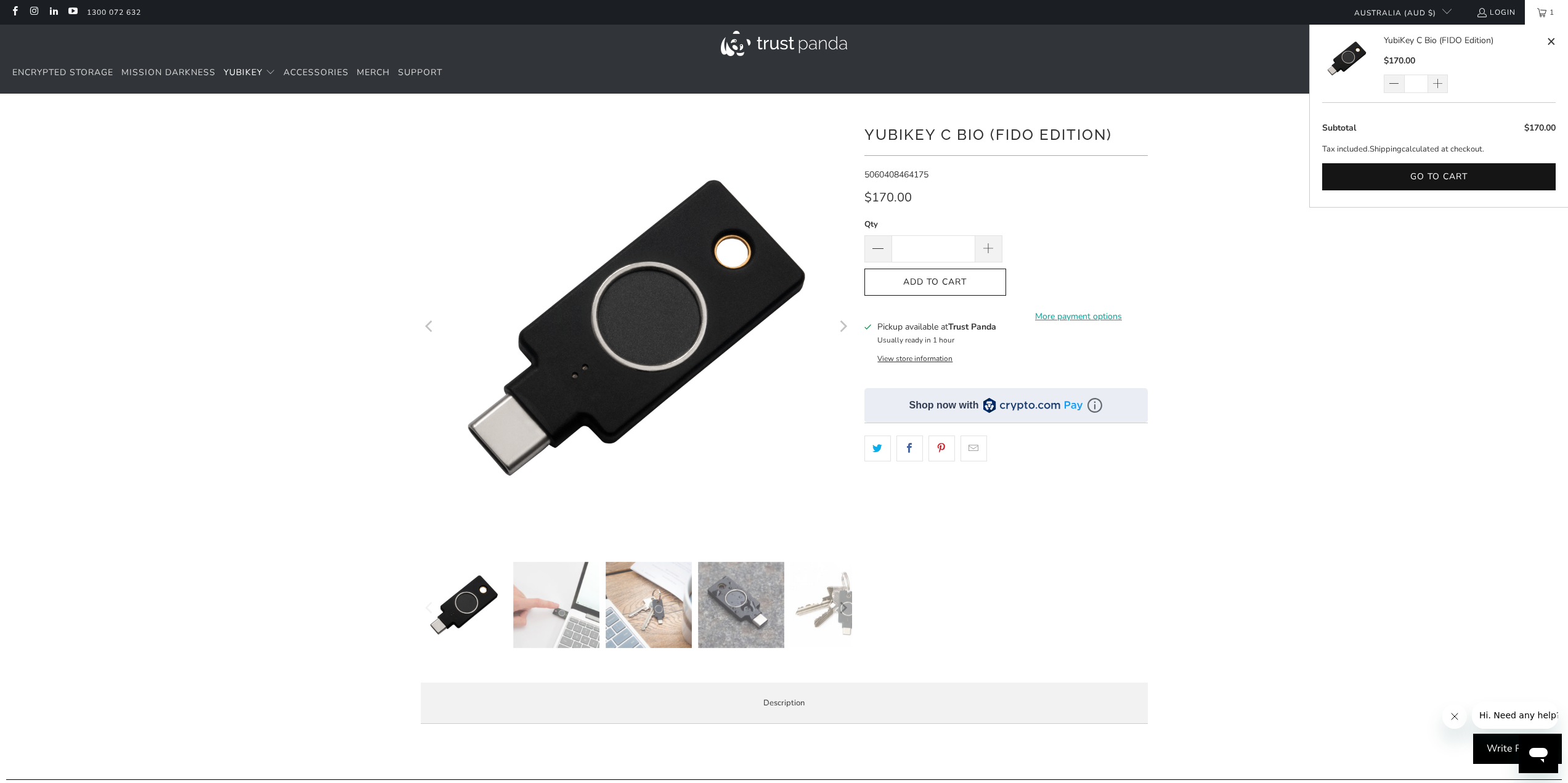
click at [920, 358] on button "View store information" at bounding box center [915, 359] width 75 height 10
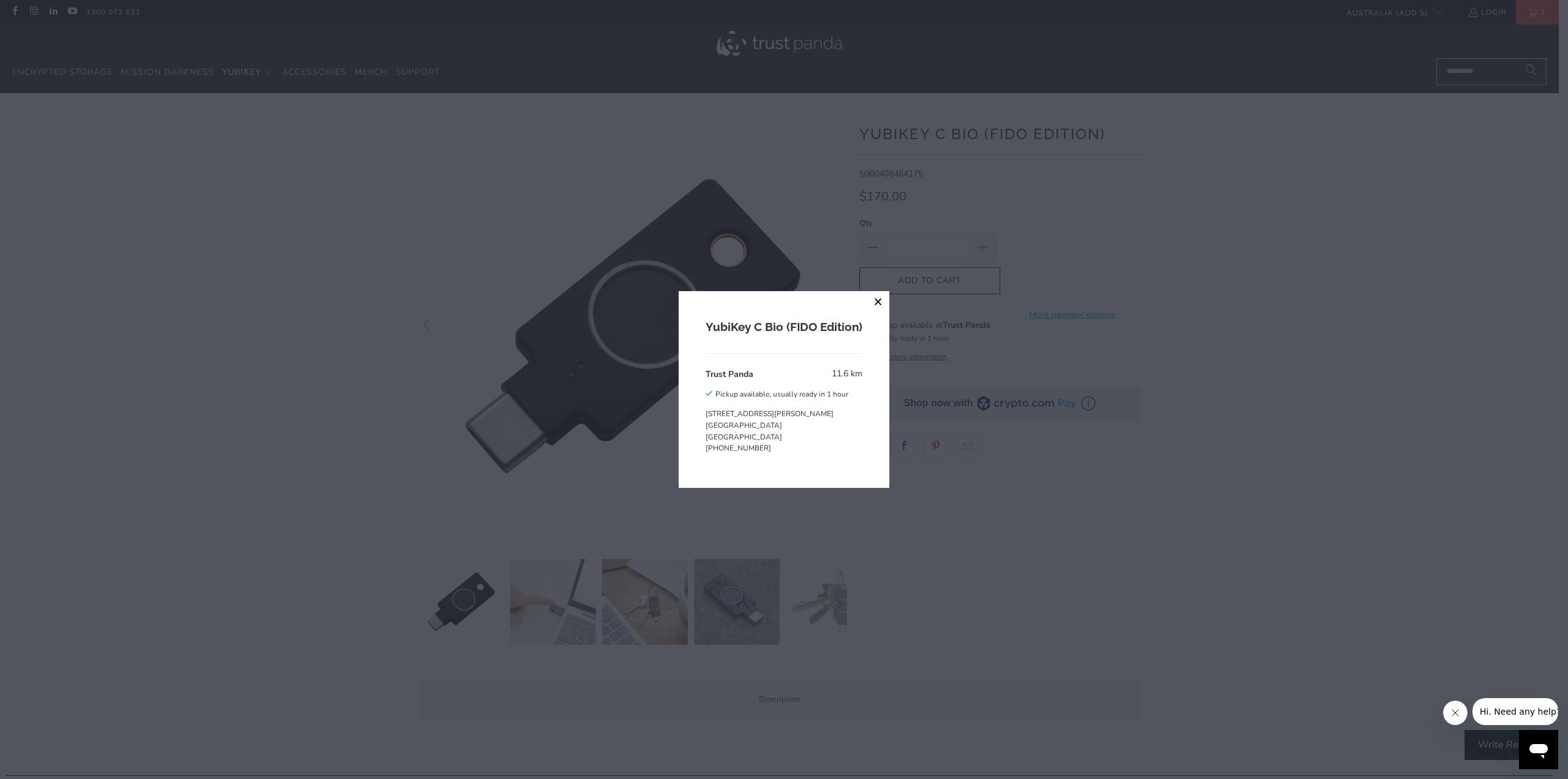
drag, startPoint x: 903, startPoint y: 352, endPoint x: 877, endPoint y: 296, distance: 61.7
click at [877, 296] on button "close" at bounding box center [878, 302] width 22 height 22
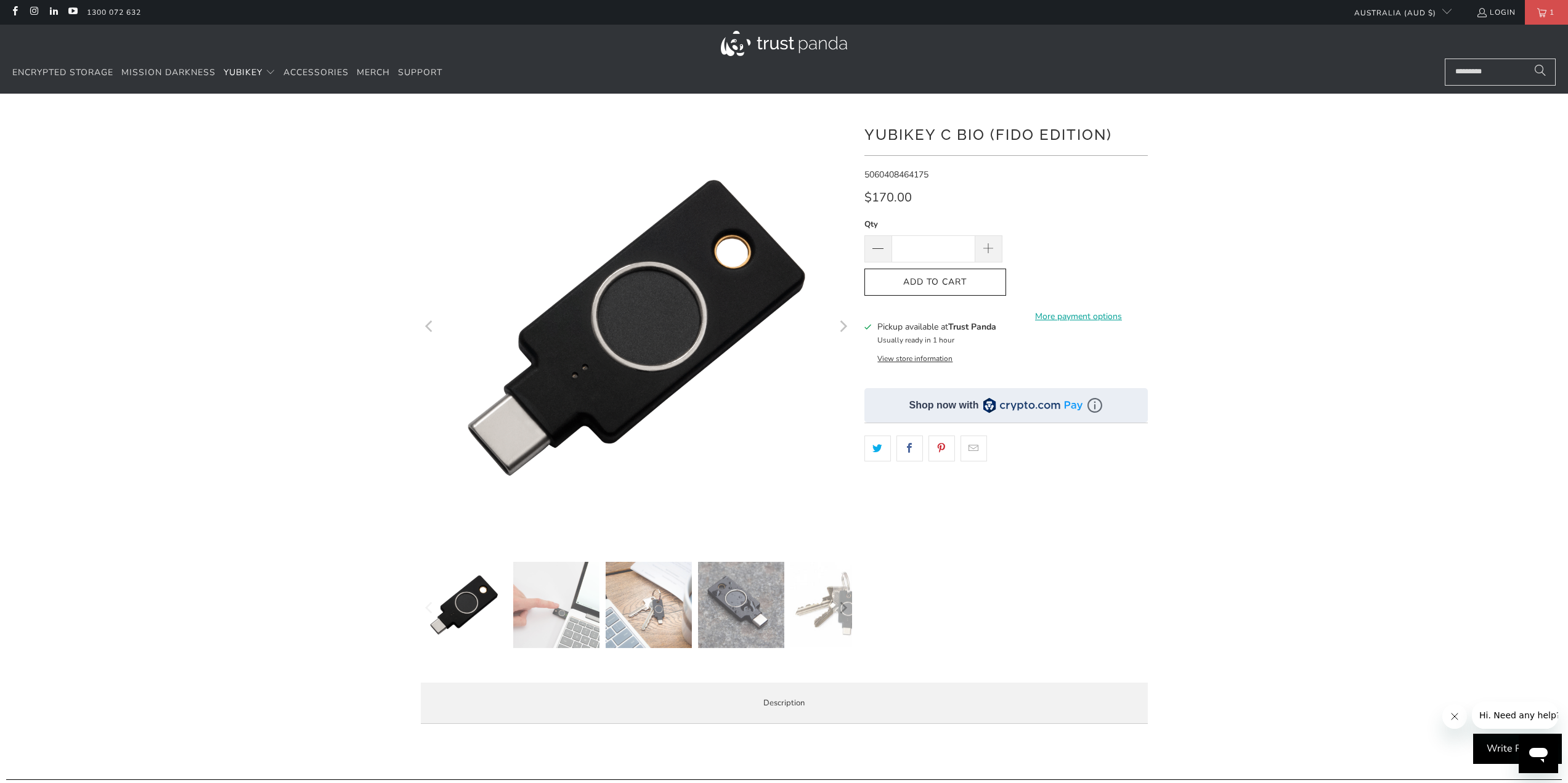
click at [923, 358] on button "View store information" at bounding box center [915, 359] width 75 height 10
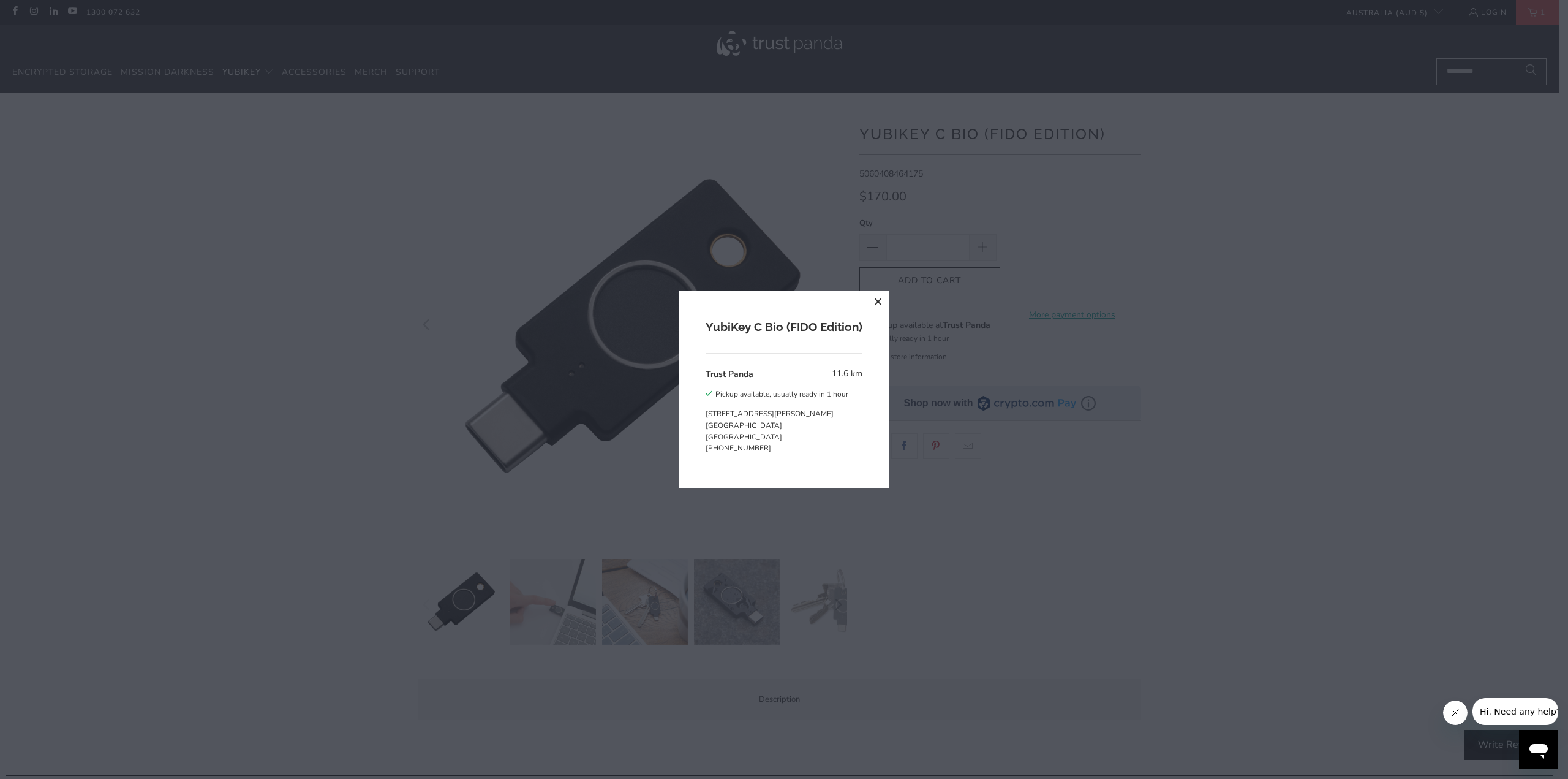
click at [793, 431] on p "19 David Avenue North Ryde NSW 2113 Australia" at bounding box center [777, 425] width 143 height 35
click at [752, 438] on p "19 David Avenue North Ryde NSW 2113 Australia" at bounding box center [777, 425] width 143 height 35
click at [882, 303] on button "close" at bounding box center [878, 302] width 22 height 22
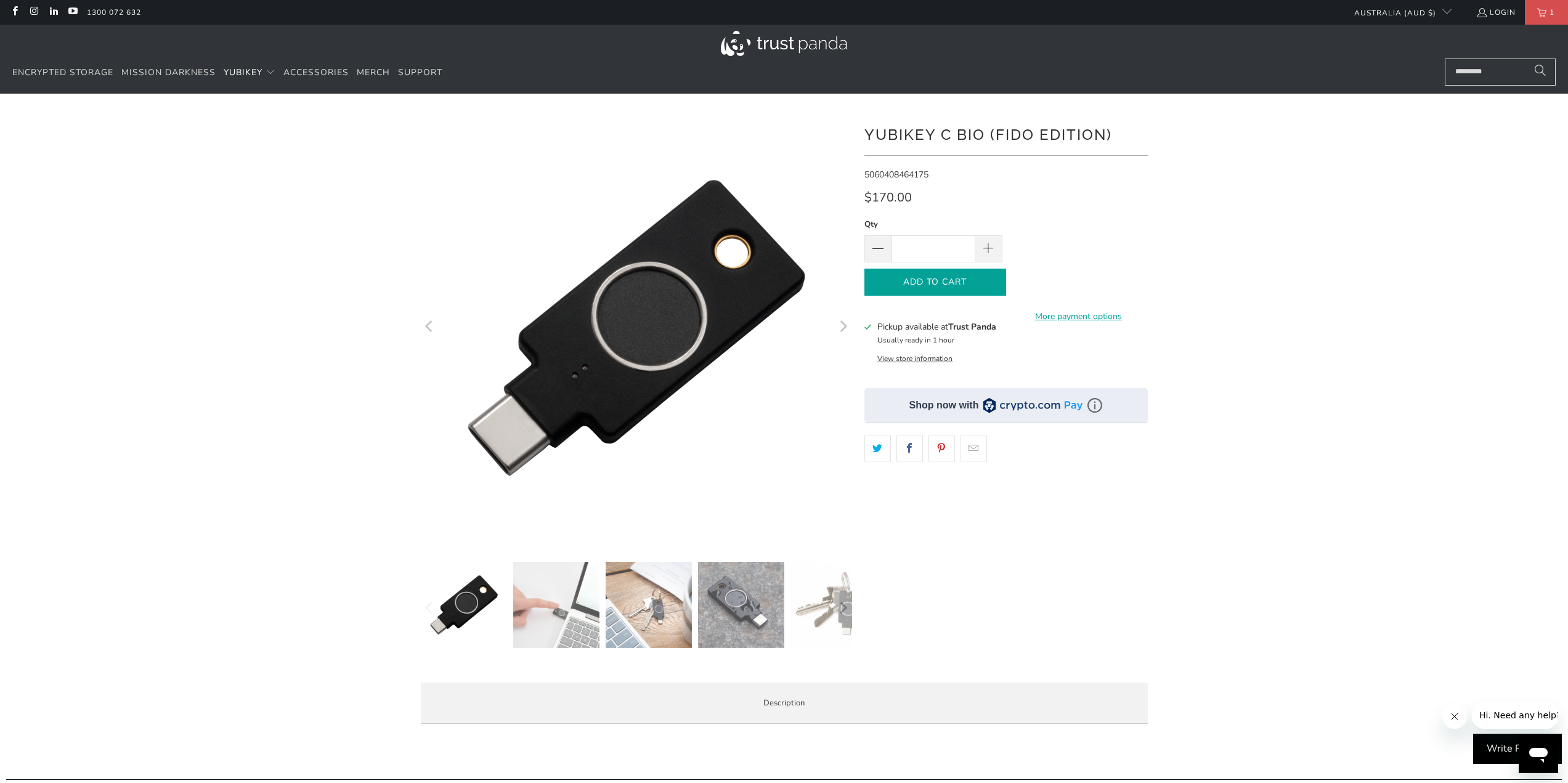
click at [939, 284] on icon "button" at bounding box center [935, 282] width 20 height 20
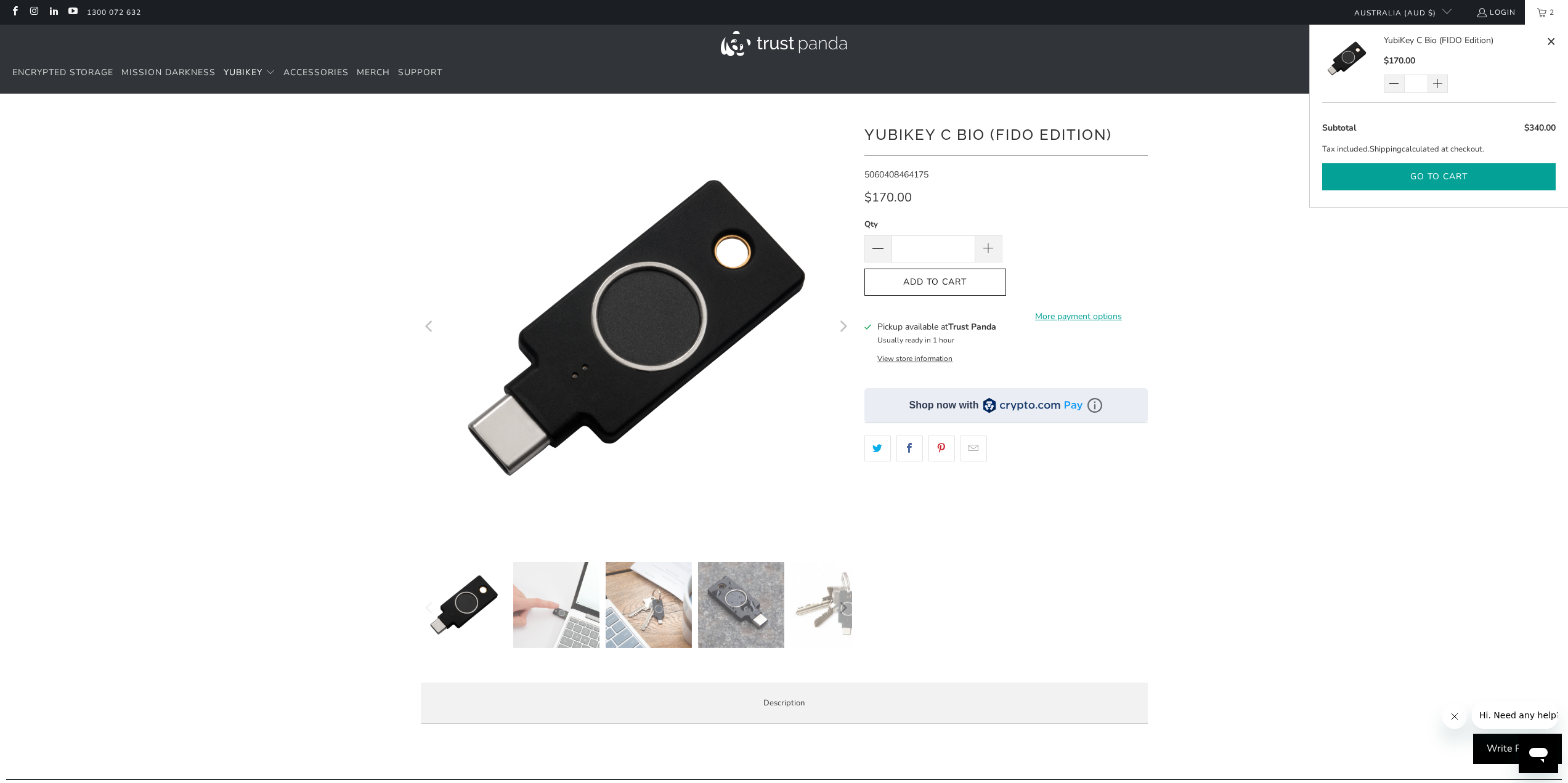
click at [1417, 188] on button "Go to cart" at bounding box center [1438, 177] width 233 height 28
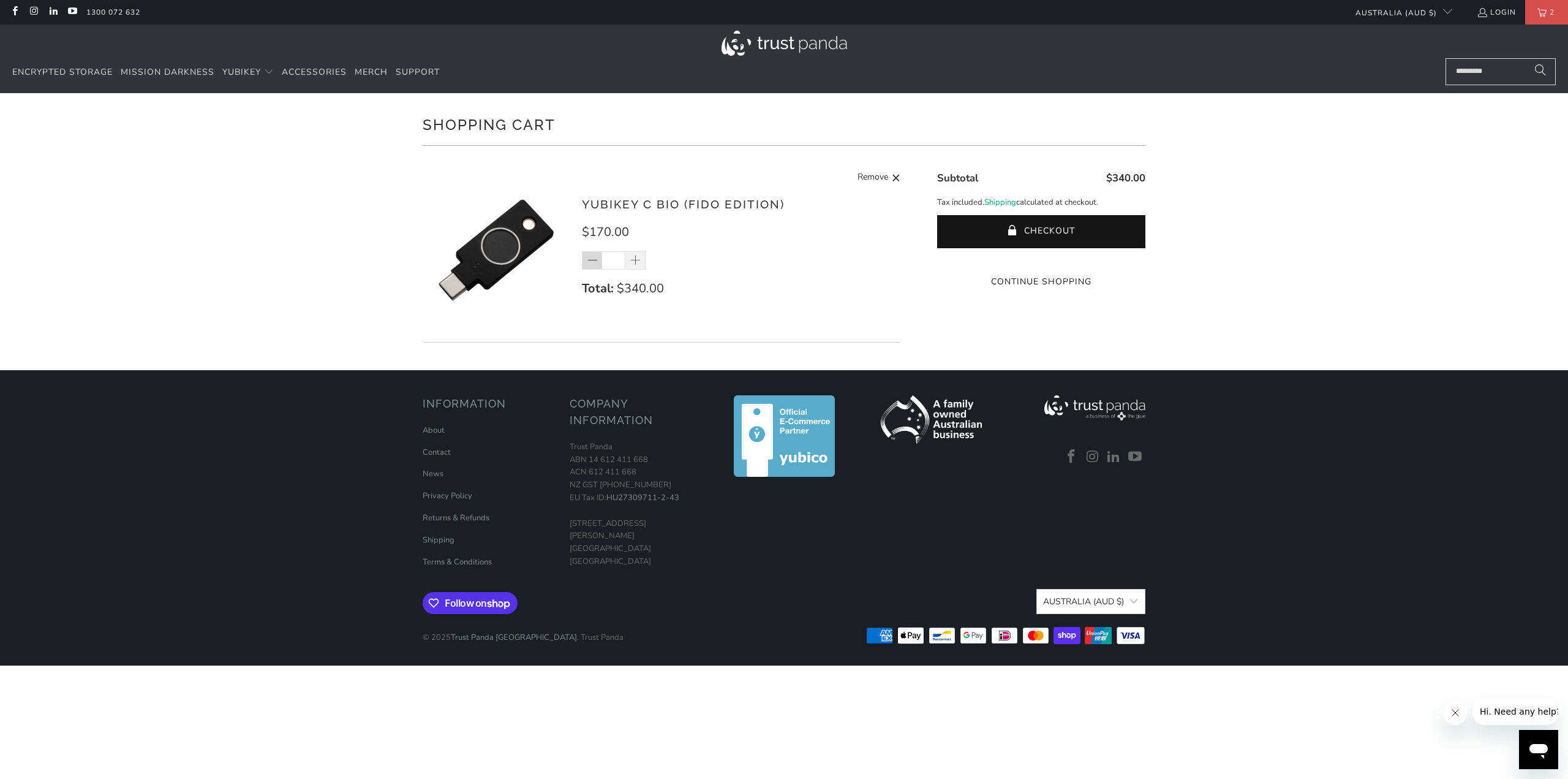
click at [591, 256] on span at bounding box center [593, 261] width 12 height 12
type input "*"
click at [1041, 264] on shopify-google-pay-button at bounding box center [1042, 258] width 2 height 12
